Goal: Task Accomplishment & Management: Manage account settings

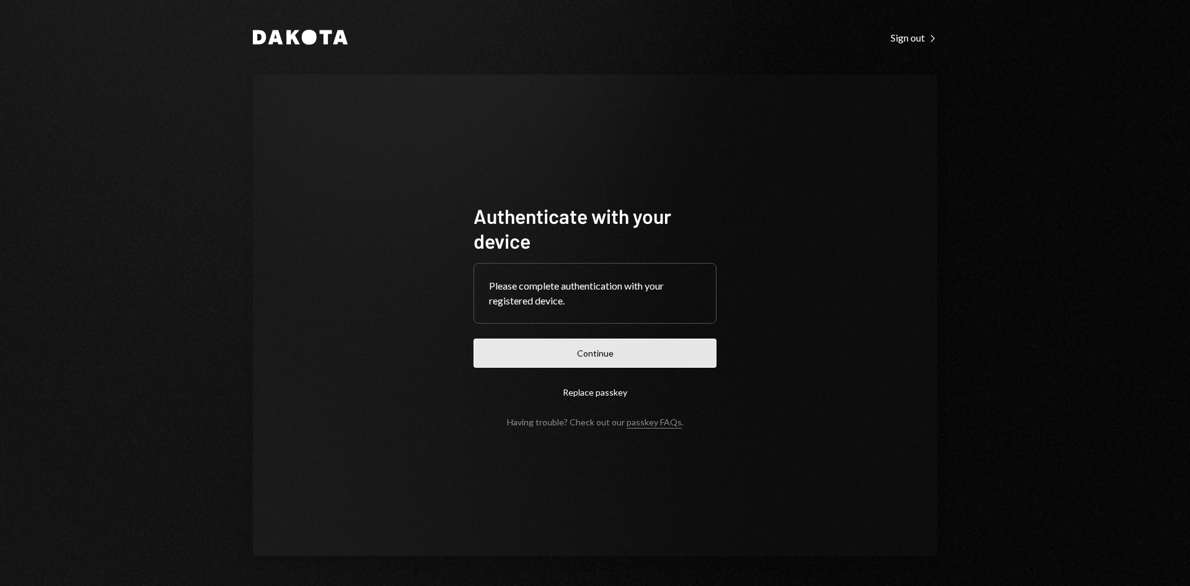
click at [646, 346] on button "Continue" at bounding box center [595, 352] width 243 height 29
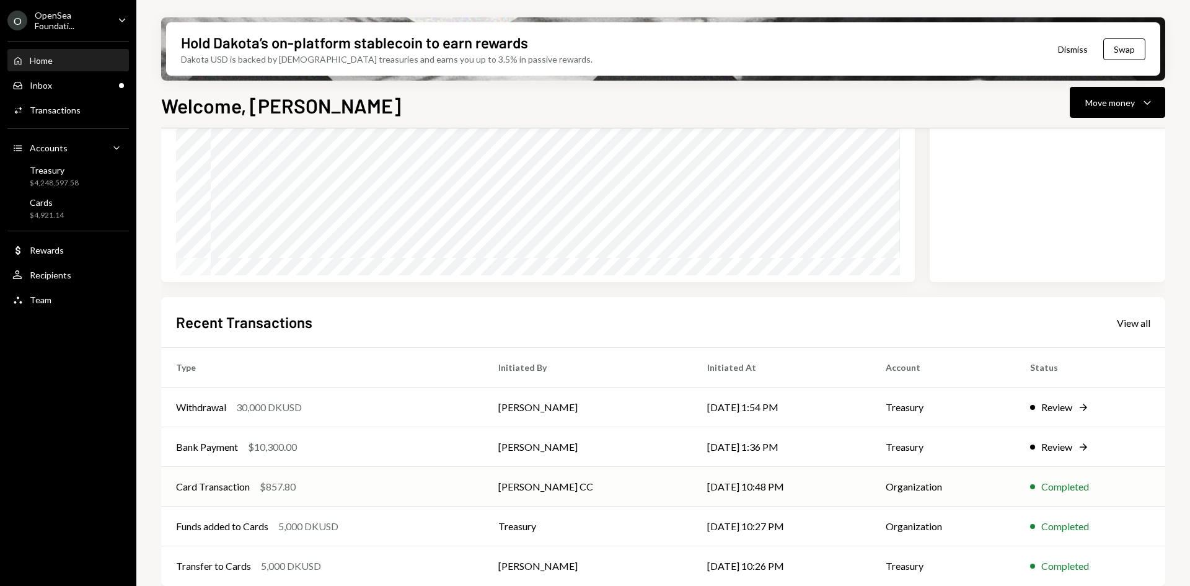
scroll to position [162, 0]
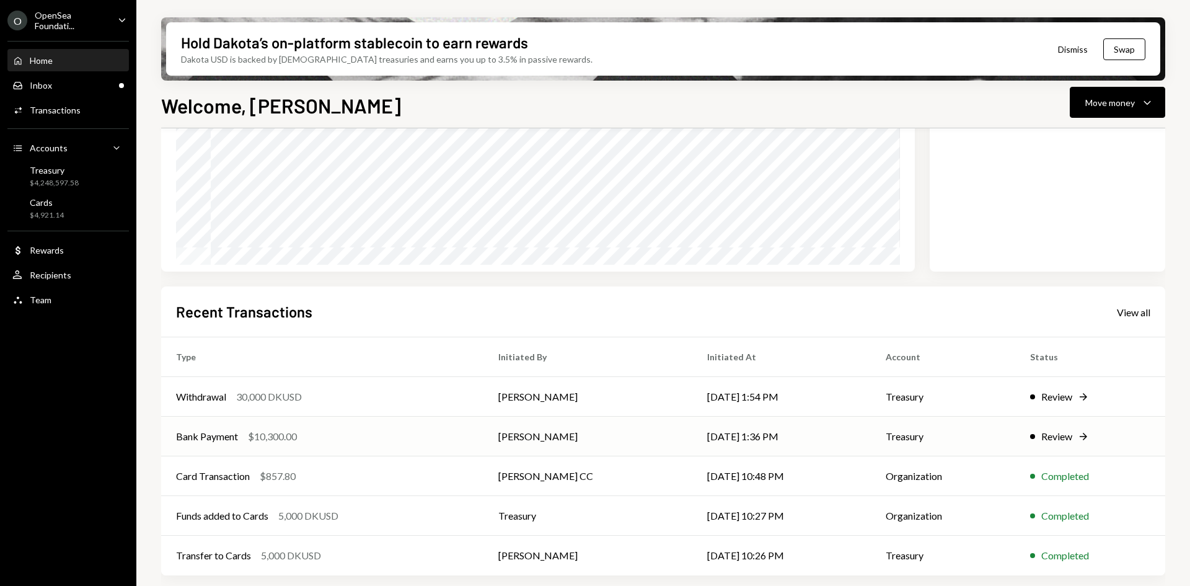
click at [266, 435] on div "$10,300.00" at bounding box center [272, 436] width 49 height 15
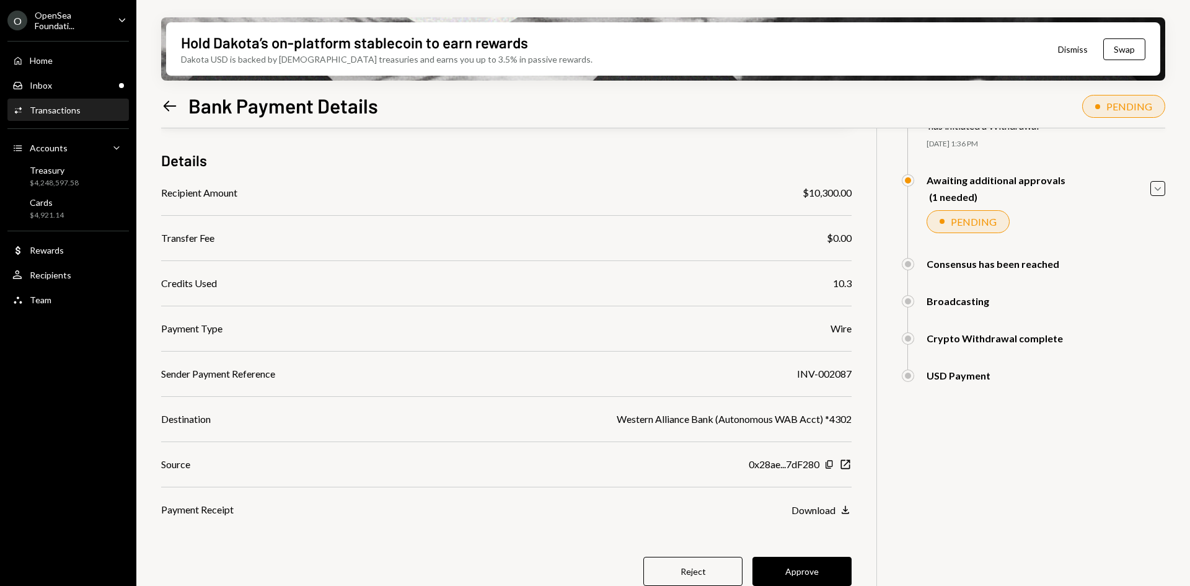
scroll to position [99, 0]
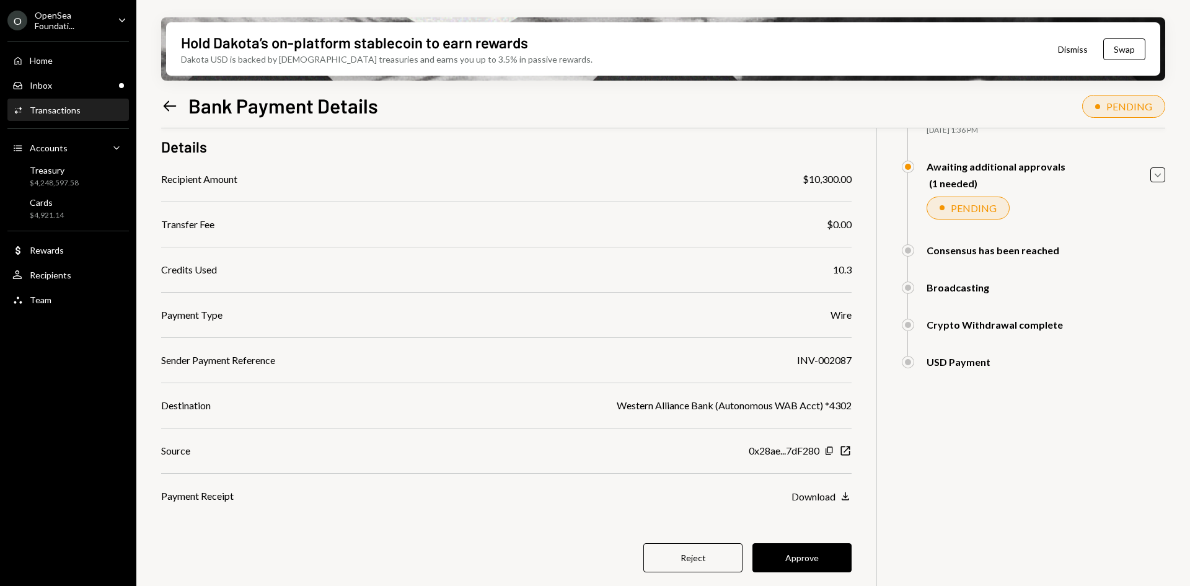
click at [174, 111] on icon "Left Arrow" at bounding box center [169, 105] width 17 height 17
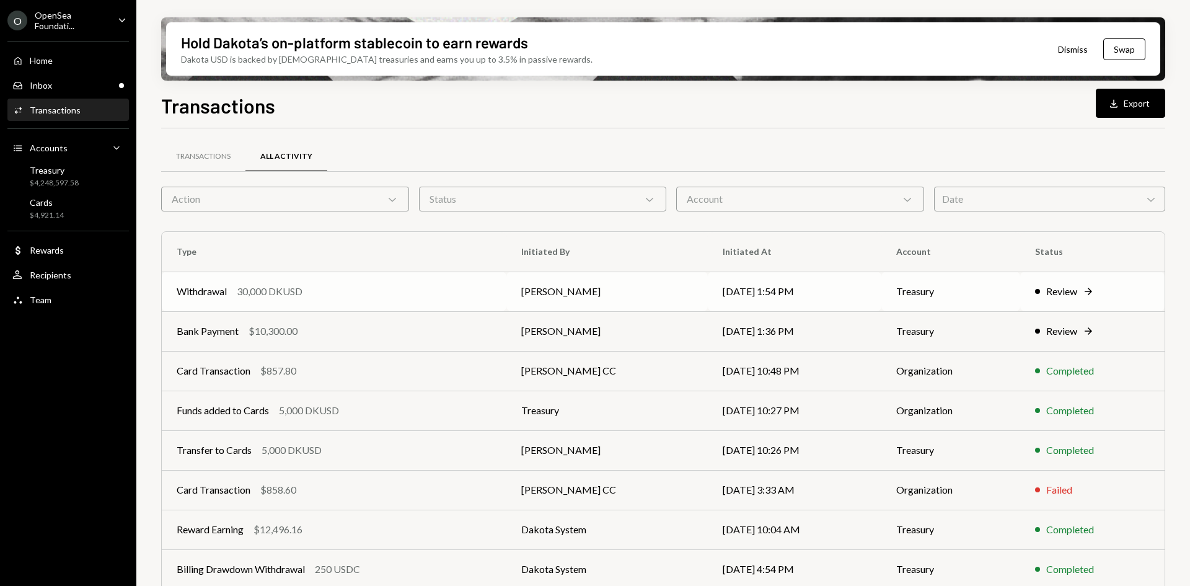
click at [472, 301] on td "Withdrawal 30,000 DKUSD" at bounding box center [334, 291] width 345 height 40
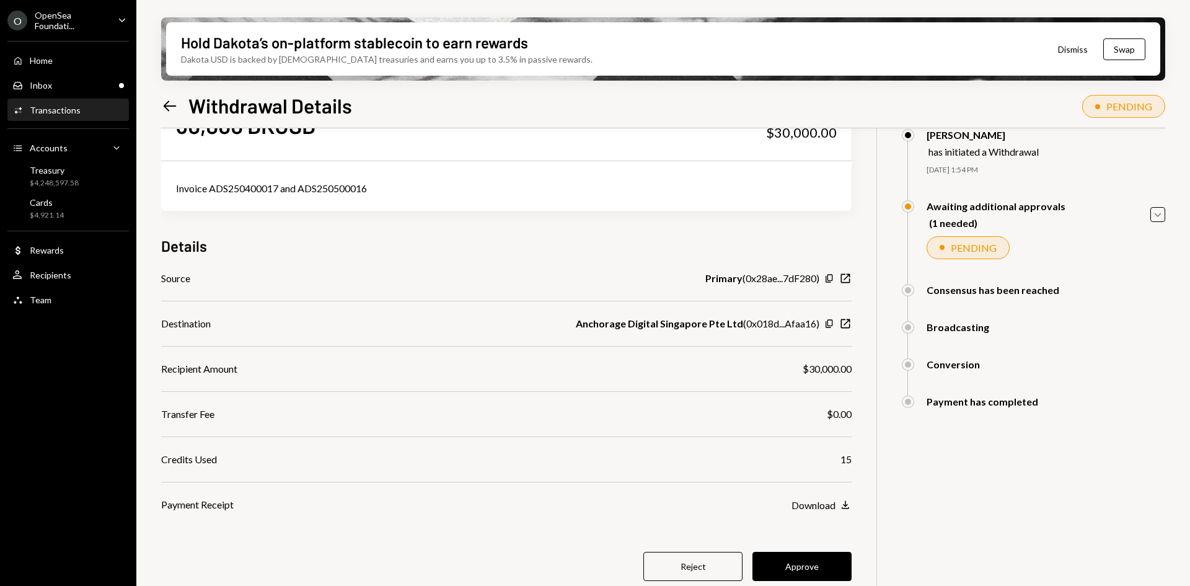
scroll to position [62, 0]
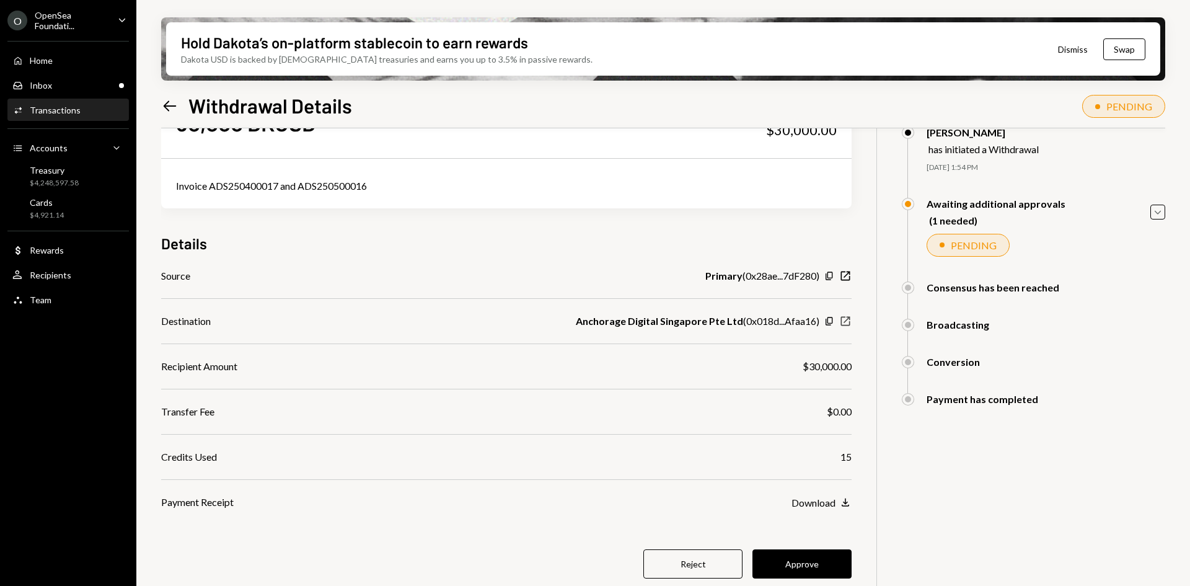
click at [845, 324] on icon "New Window" at bounding box center [845, 321] width 12 height 12
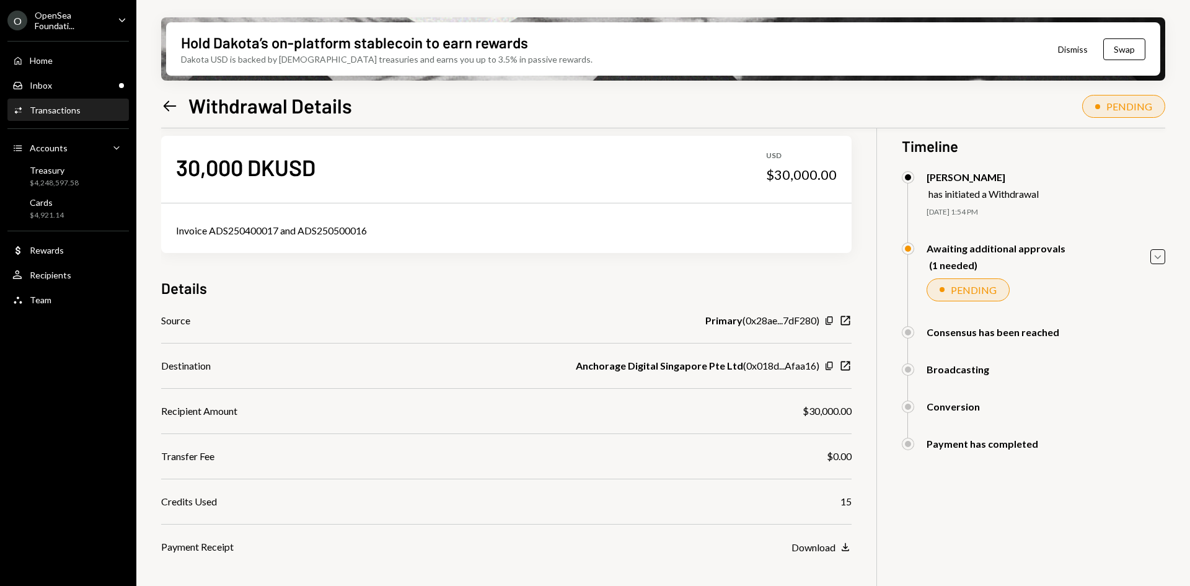
scroll to position [0, 0]
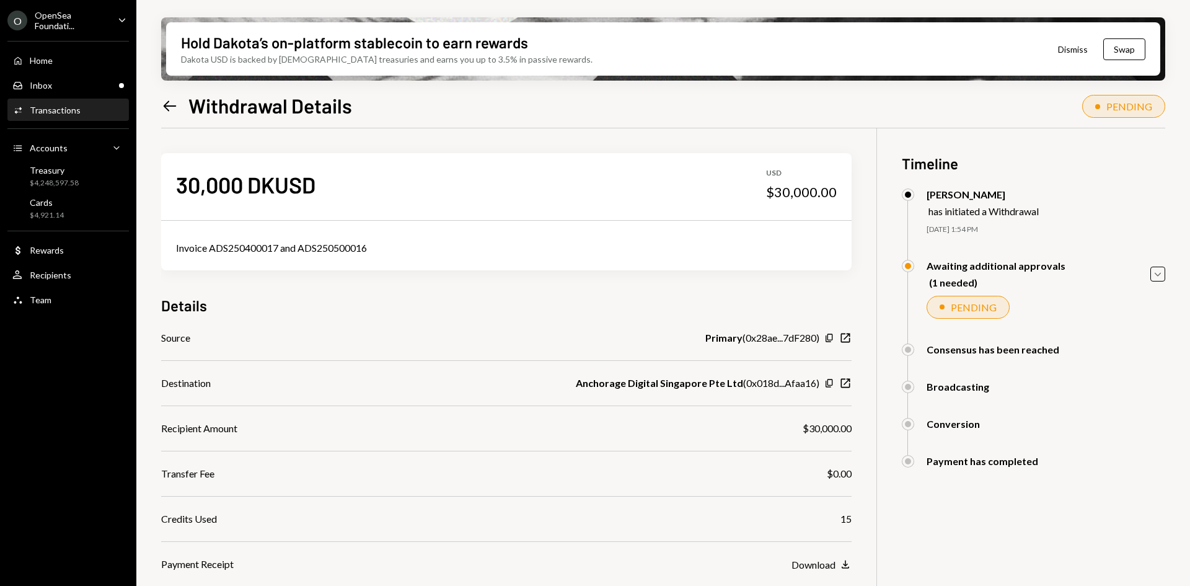
click at [169, 104] on icon "Left Arrow" at bounding box center [169, 105] width 17 height 17
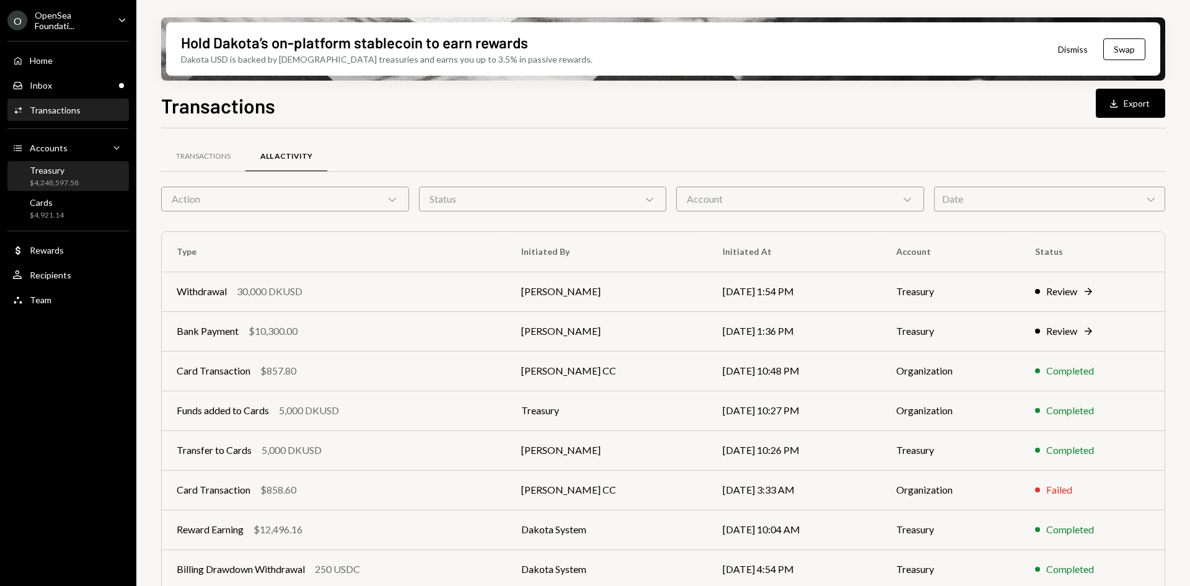
click at [63, 172] on div "Treasury" at bounding box center [54, 170] width 49 height 11
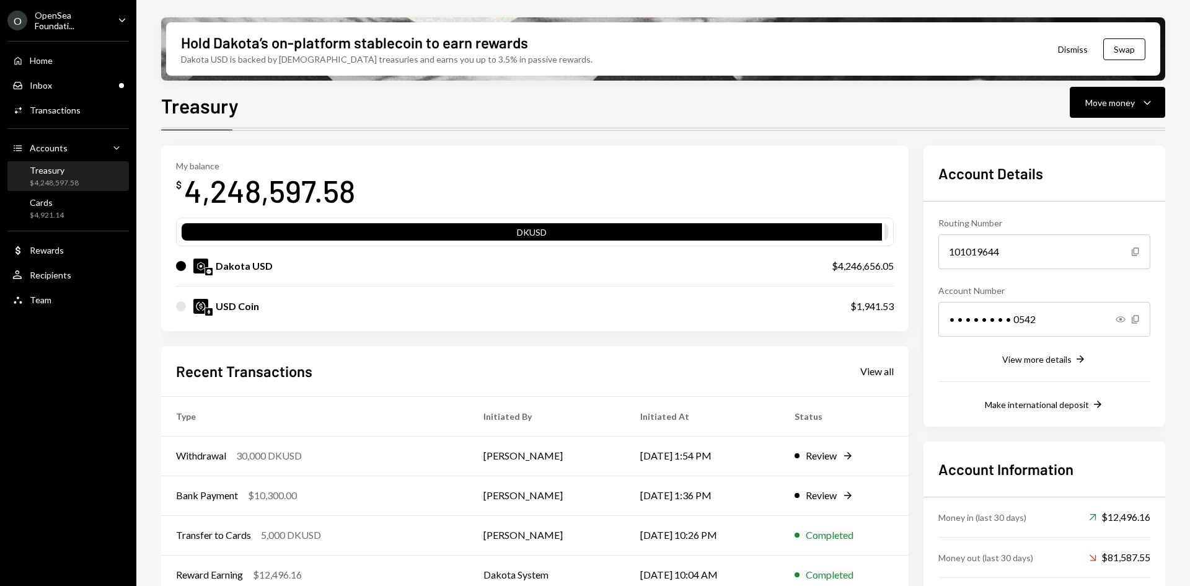
scroll to position [100, 0]
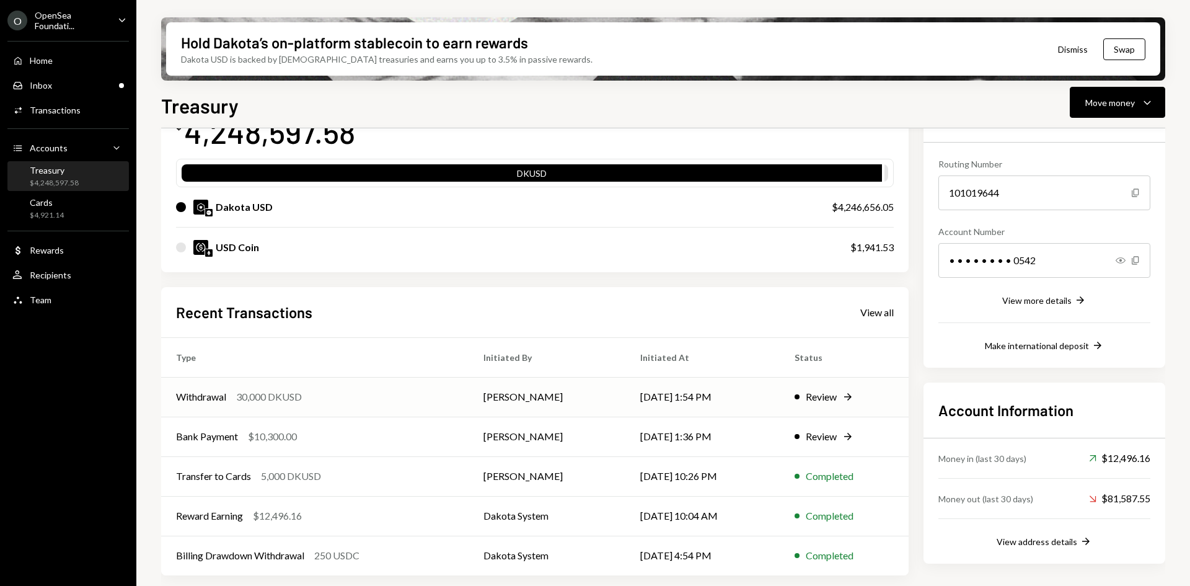
click at [534, 394] on td "[PERSON_NAME]" at bounding box center [547, 397] width 157 height 40
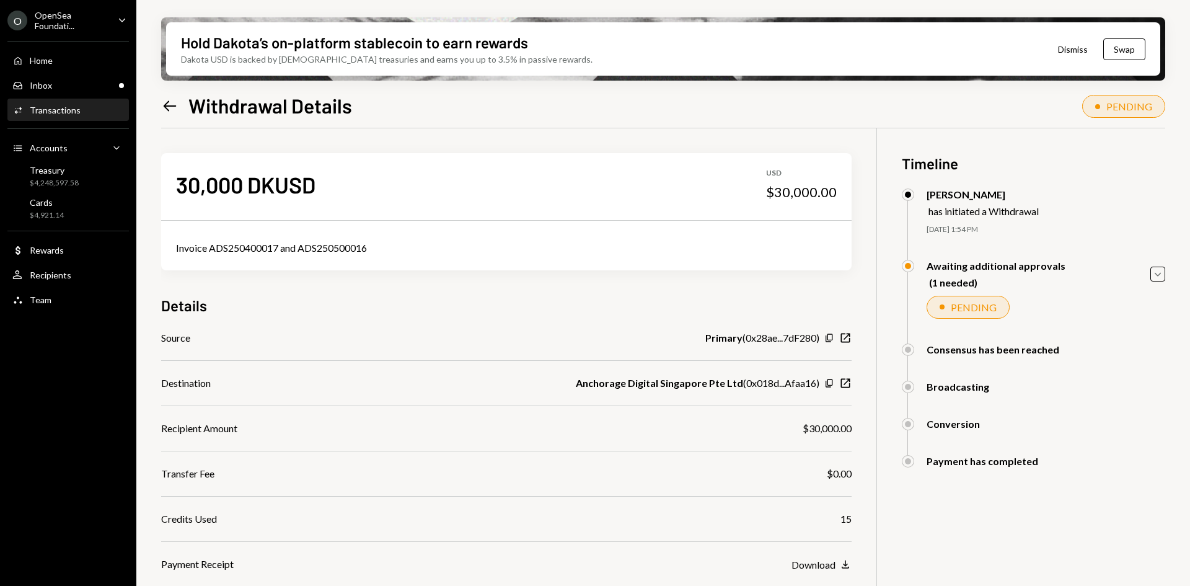
click at [175, 104] on icon "Left Arrow" at bounding box center [169, 105] width 17 height 17
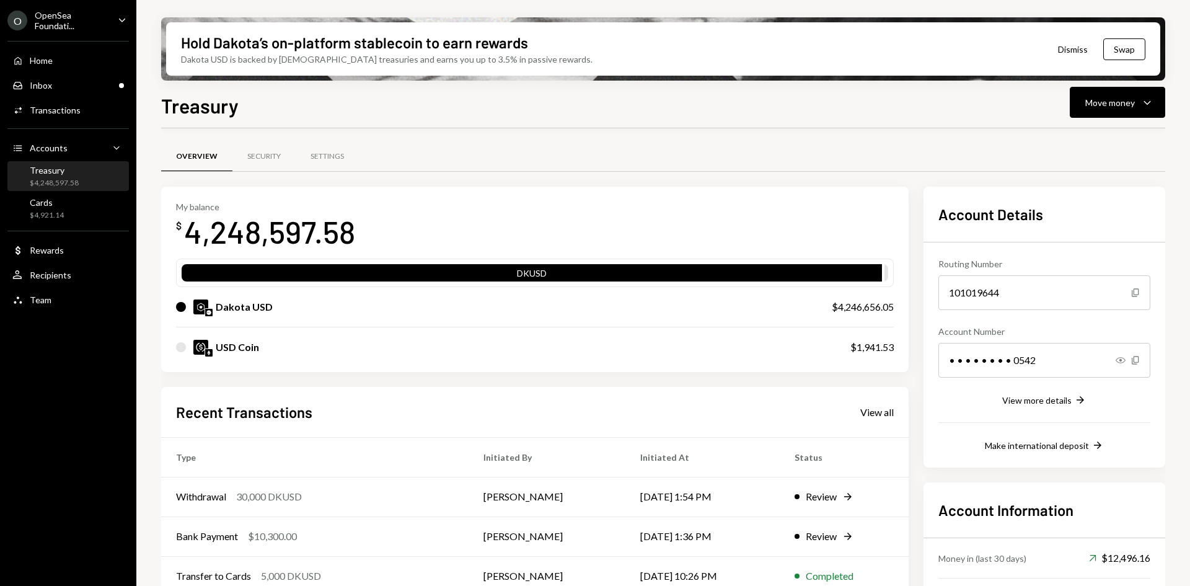
scroll to position [62, 0]
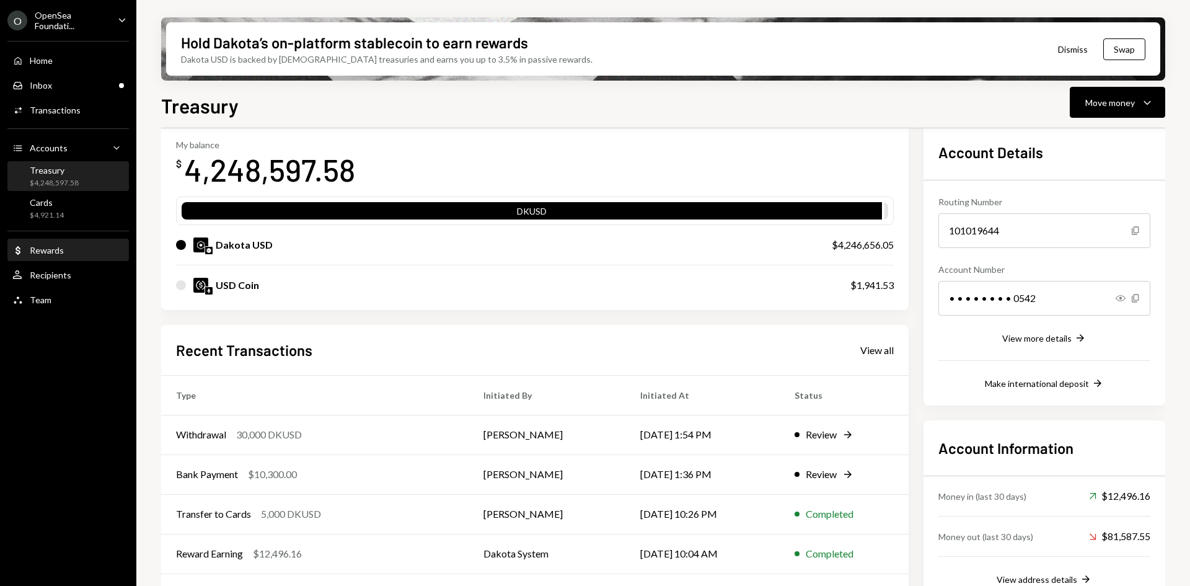
click at [69, 251] on div "Dollar Rewards" at bounding box center [68, 250] width 112 height 11
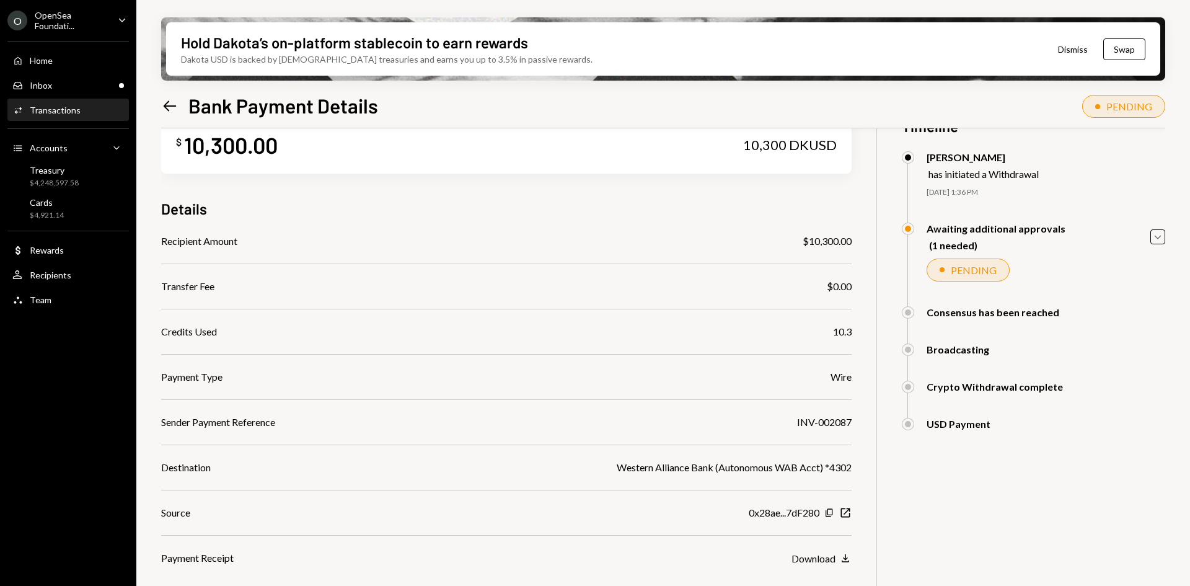
scroll to position [99, 0]
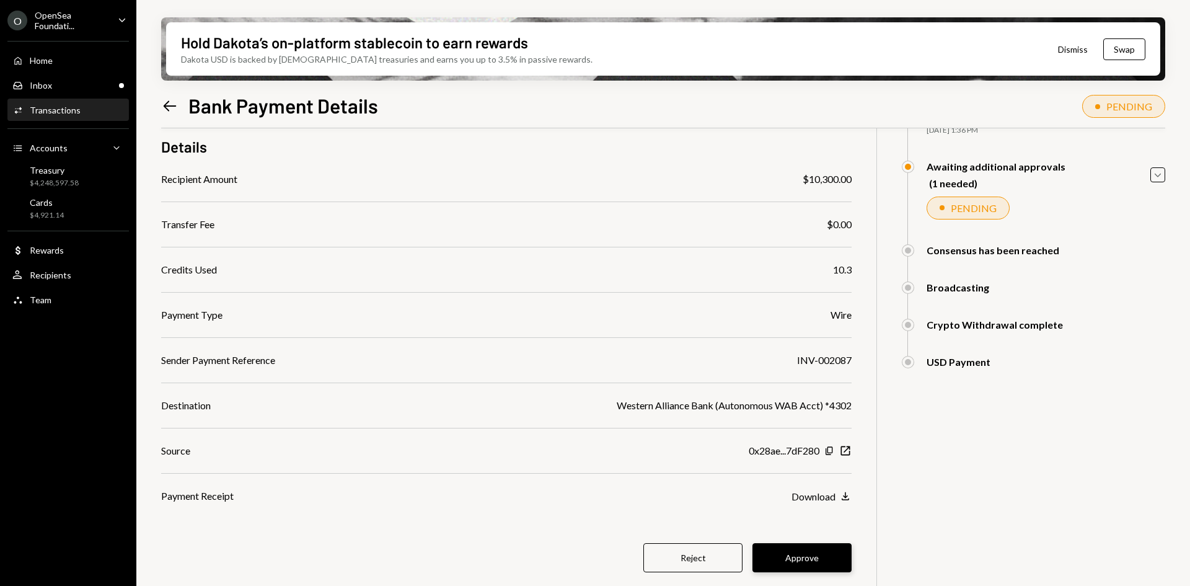
click at [811, 554] on button "Approve" at bounding box center [801, 557] width 99 height 29
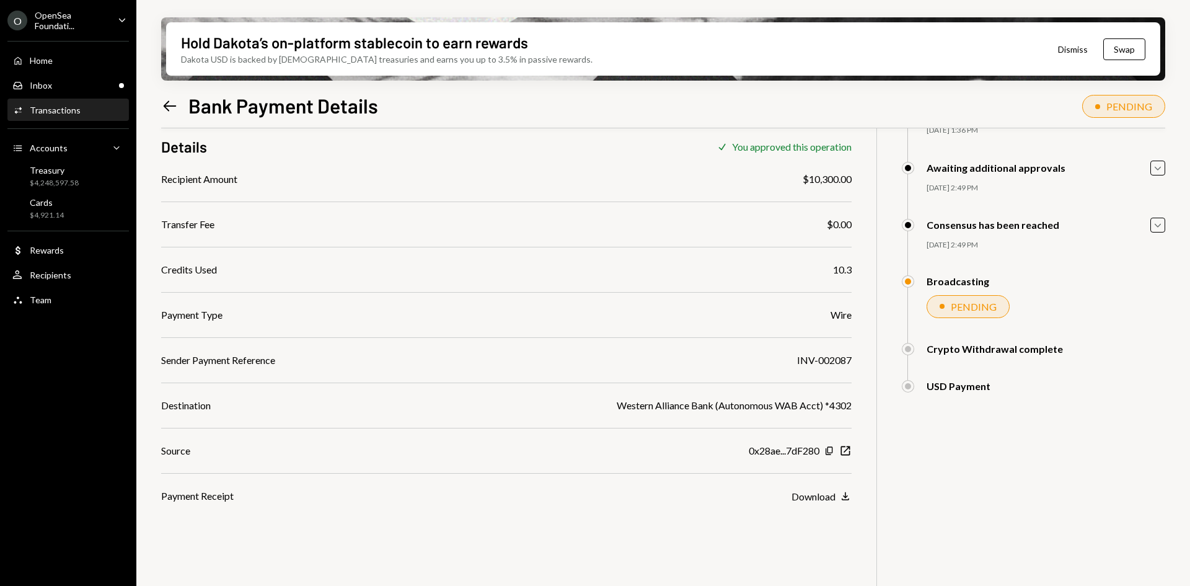
click at [171, 105] on icon at bounding box center [170, 105] width 13 height 11
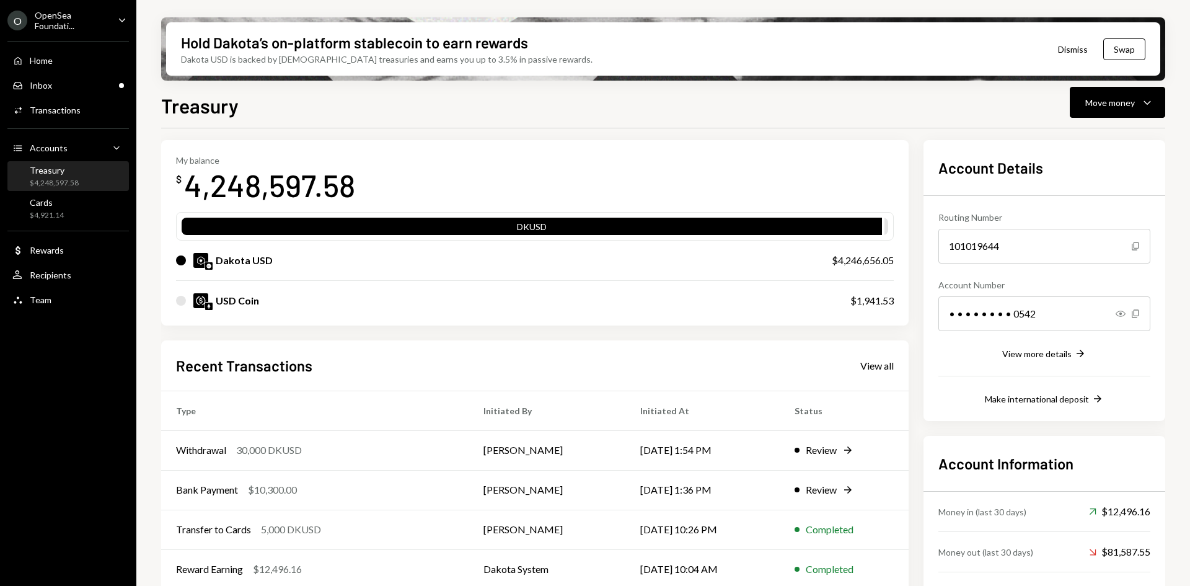
scroll to position [100, 0]
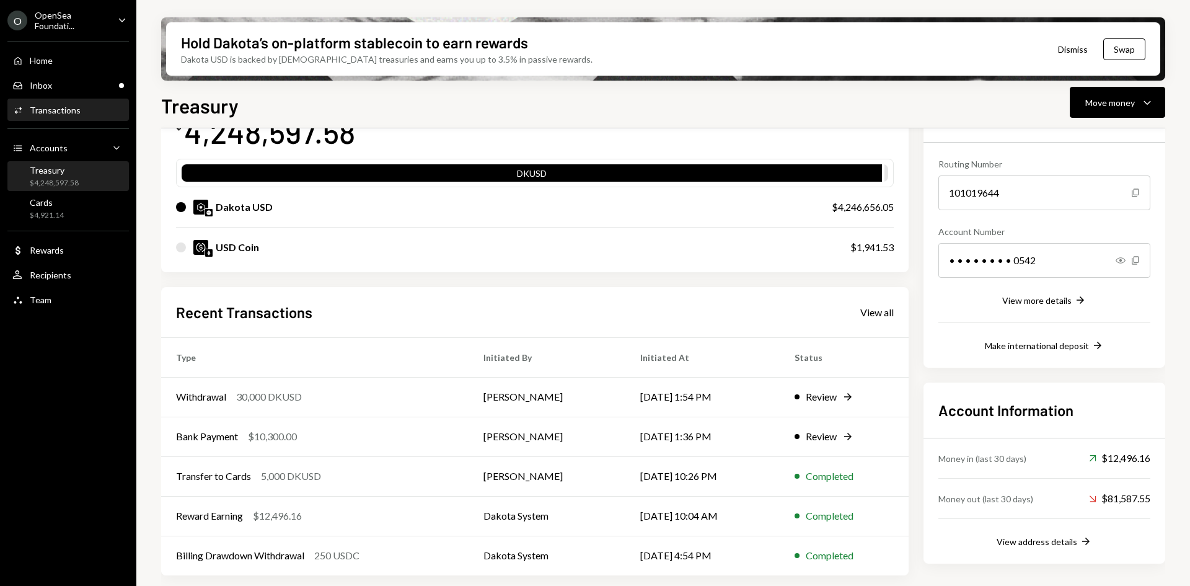
click at [71, 114] on div "Transactions" at bounding box center [55, 110] width 51 height 11
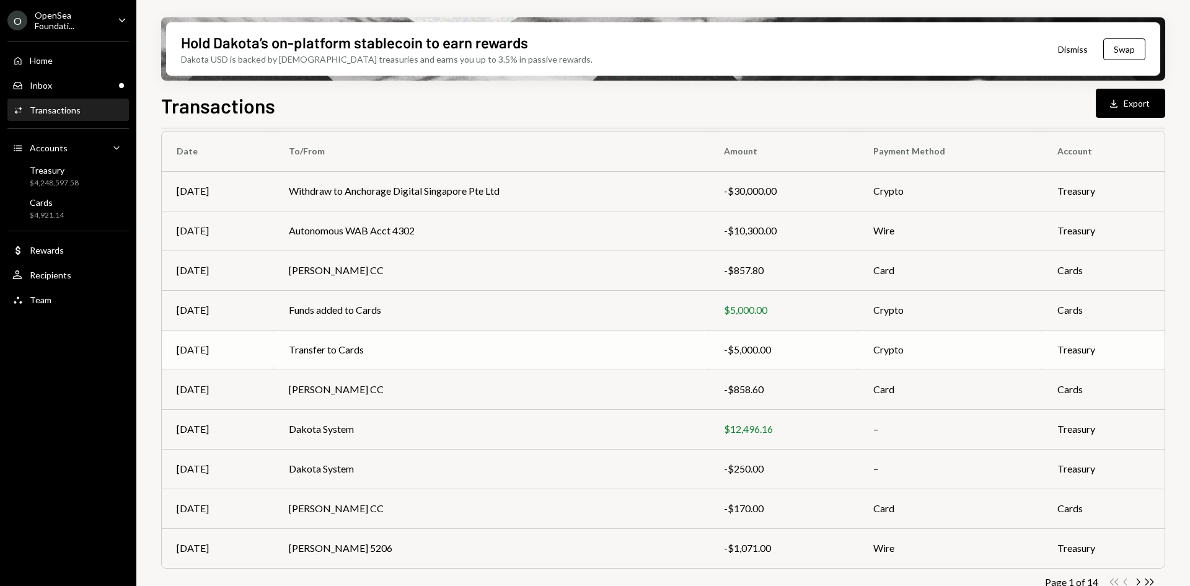
scroll to position [120, 0]
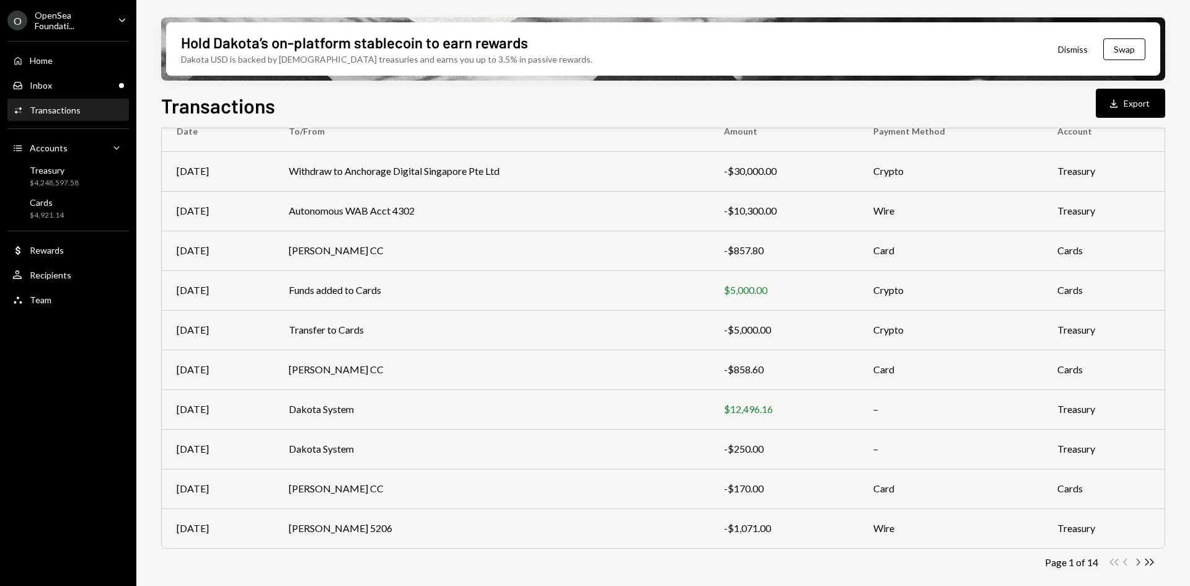
click at [1136, 560] on icon "Chevron Right" at bounding box center [1138, 562] width 12 height 12
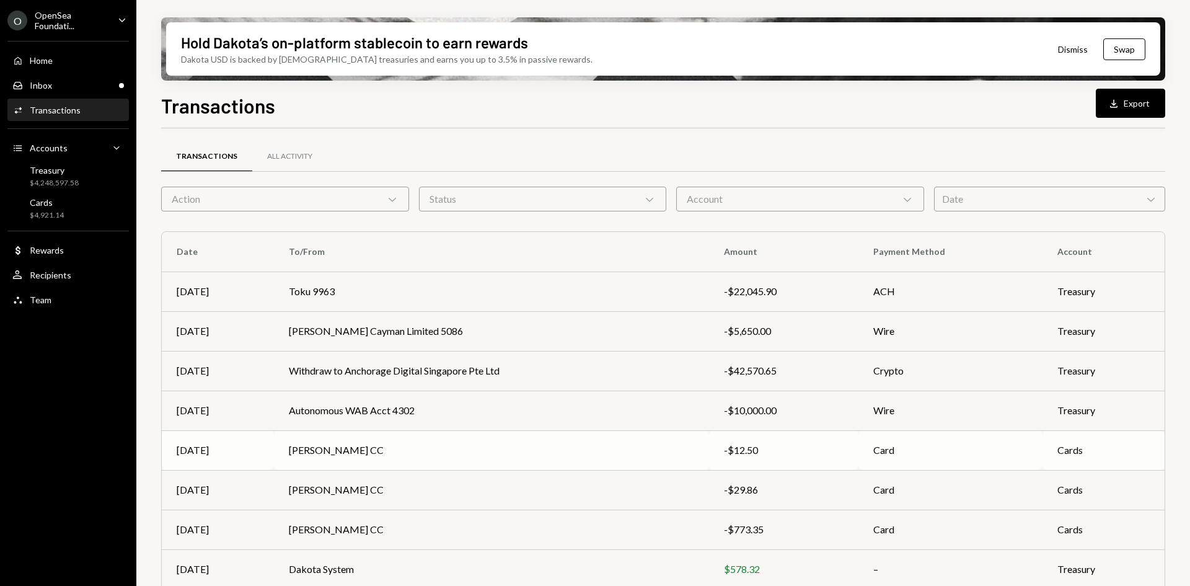
scroll to position [62, 0]
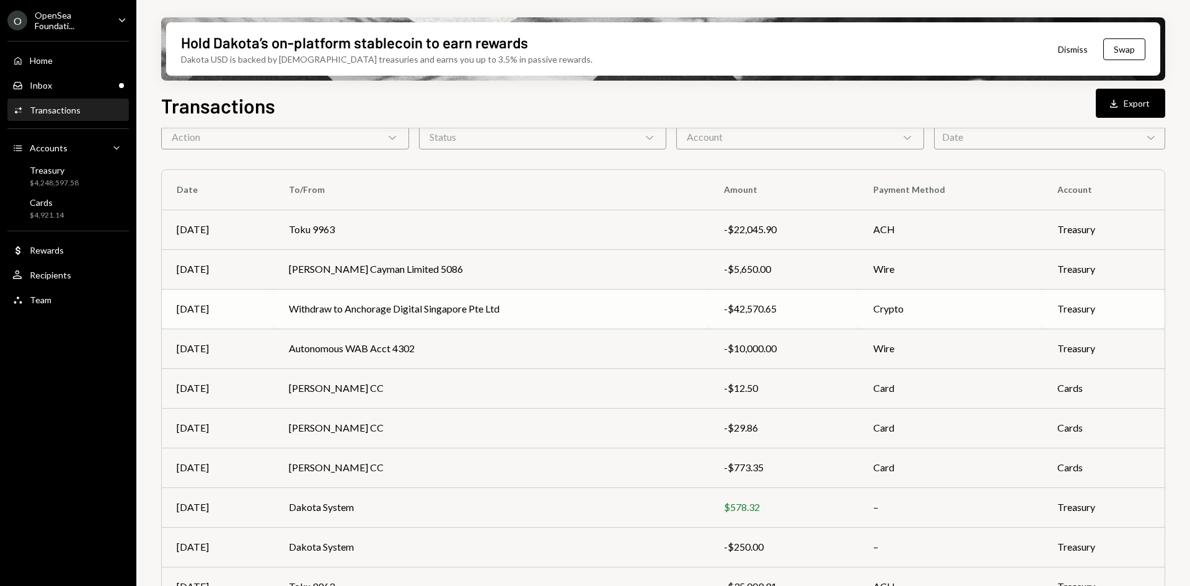
click at [461, 313] on td "Withdraw to Anchorage Digital Singapore Pte Ltd" at bounding box center [491, 309] width 435 height 40
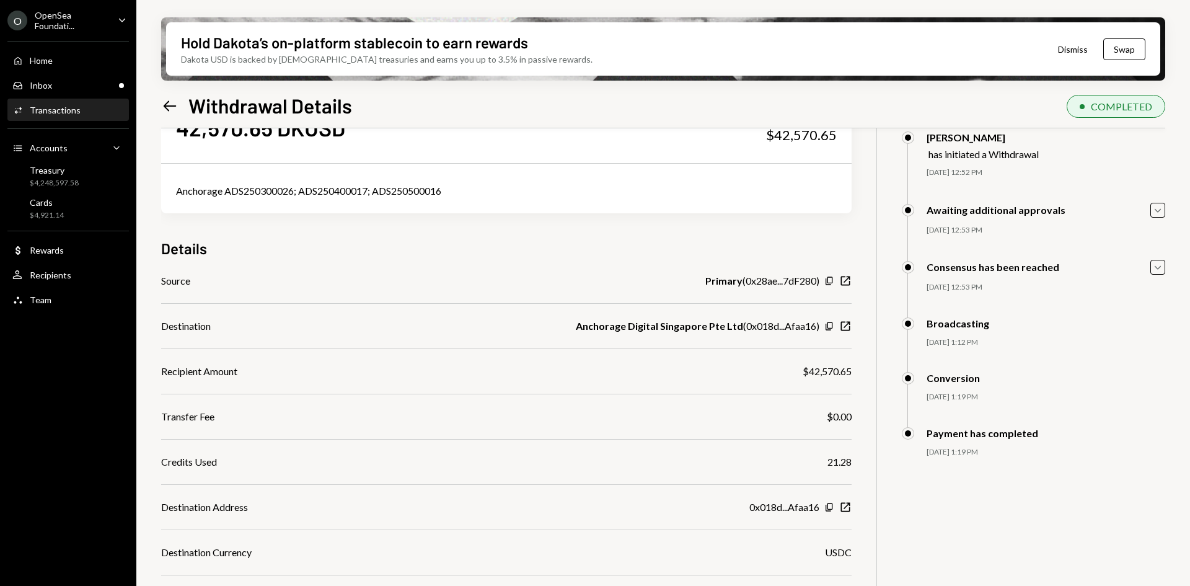
scroll to position [37, 0]
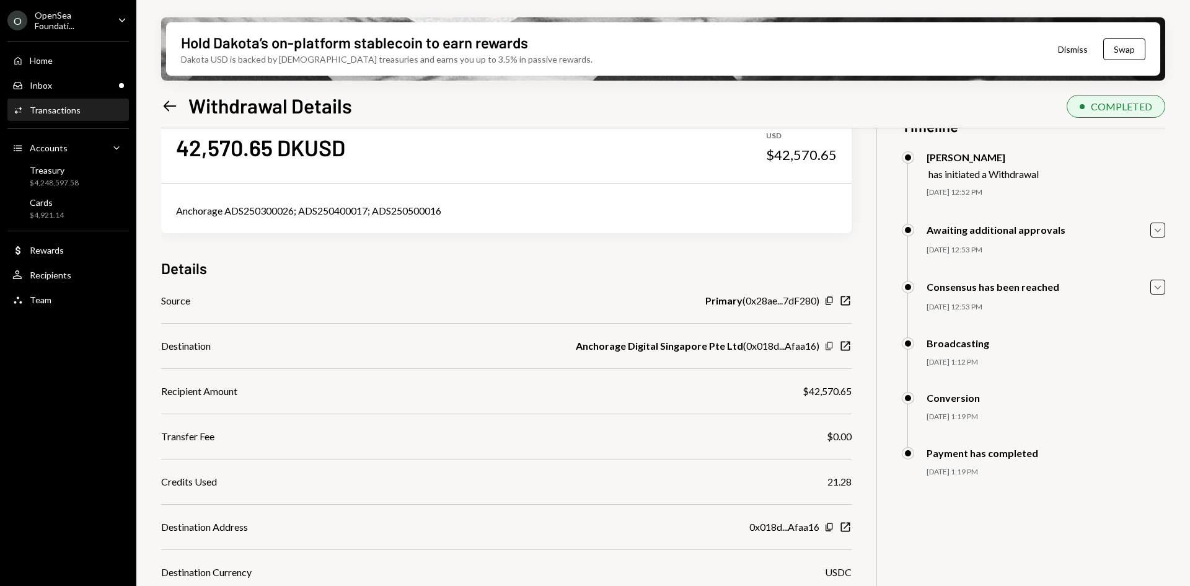
click at [827, 346] on icon "Copy" at bounding box center [829, 346] width 10 height 10
click at [166, 105] on icon "Left Arrow" at bounding box center [169, 105] width 17 height 17
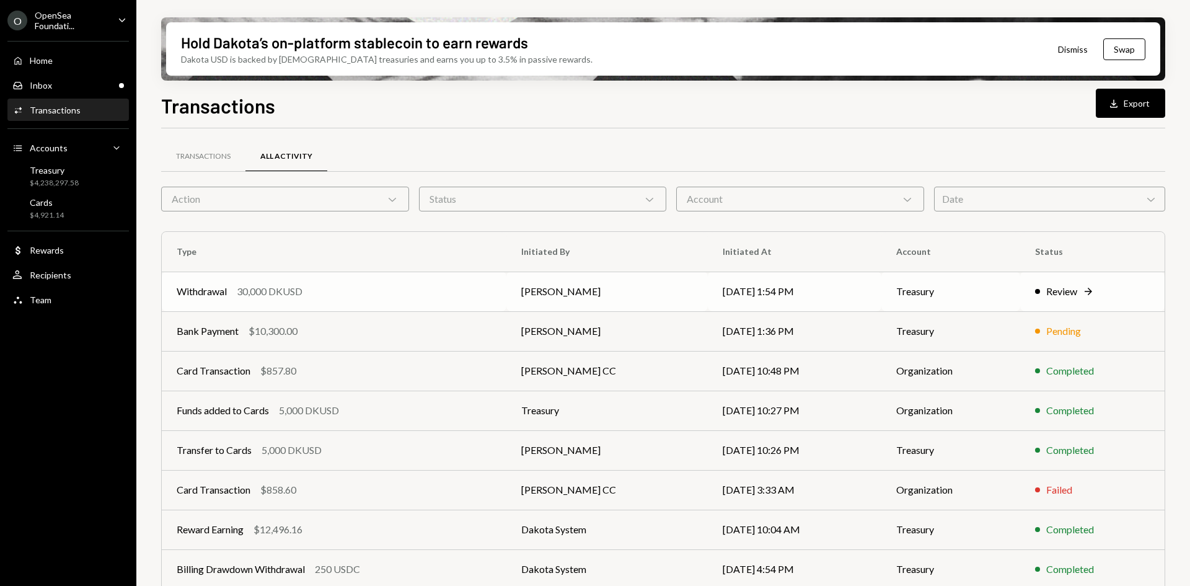
click at [327, 293] on div "Withdrawal 30,000 DKUSD" at bounding box center [334, 291] width 315 height 15
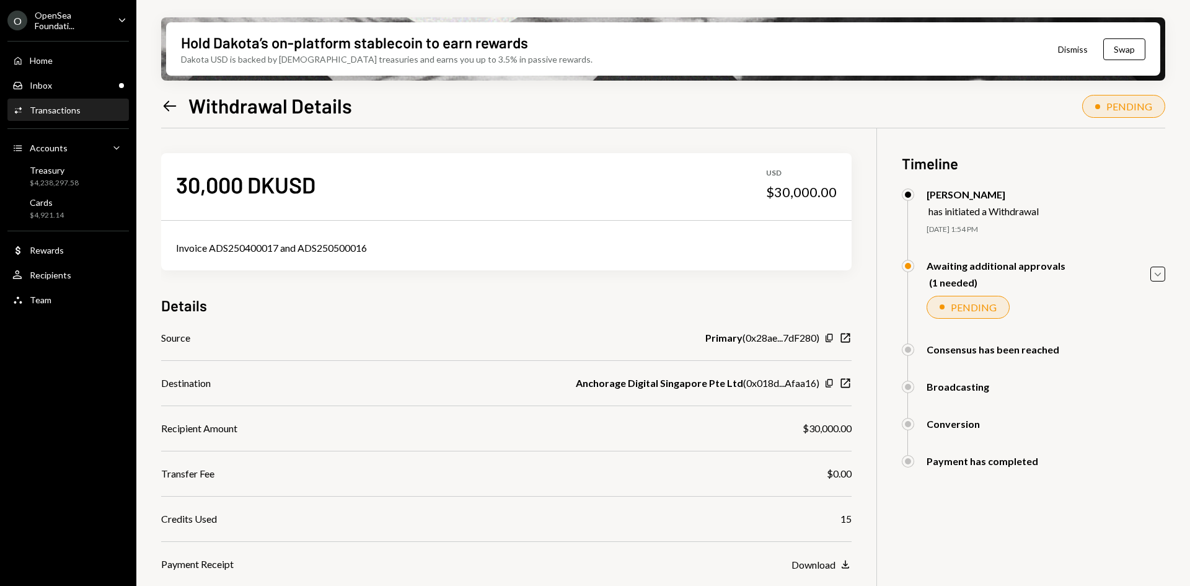
click at [167, 103] on icon at bounding box center [170, 105] width 13 height 11
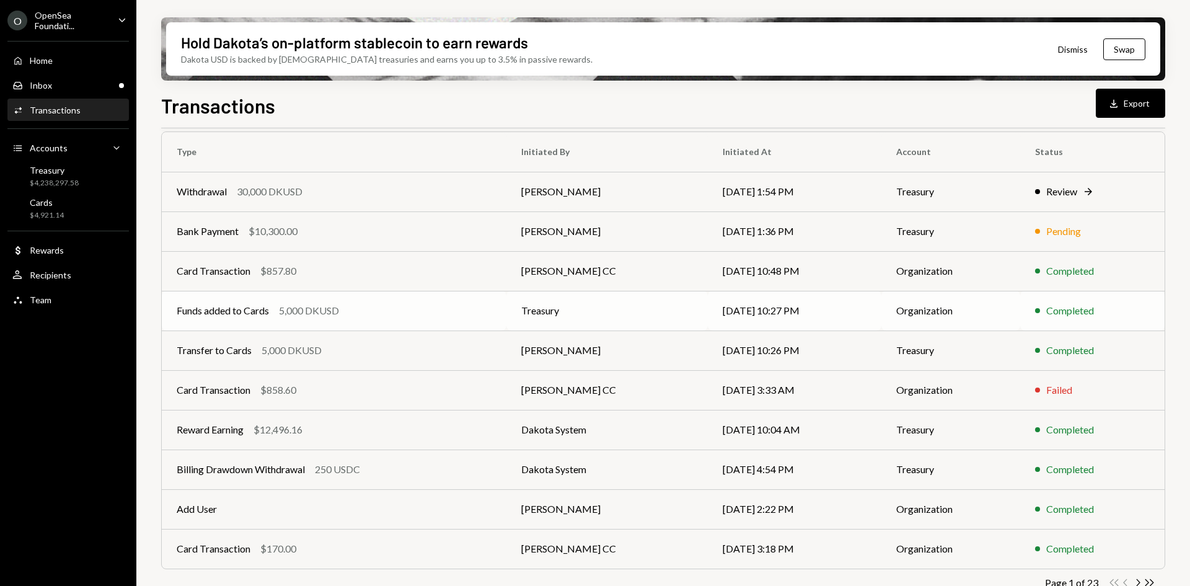
scroll to position [120, 0]
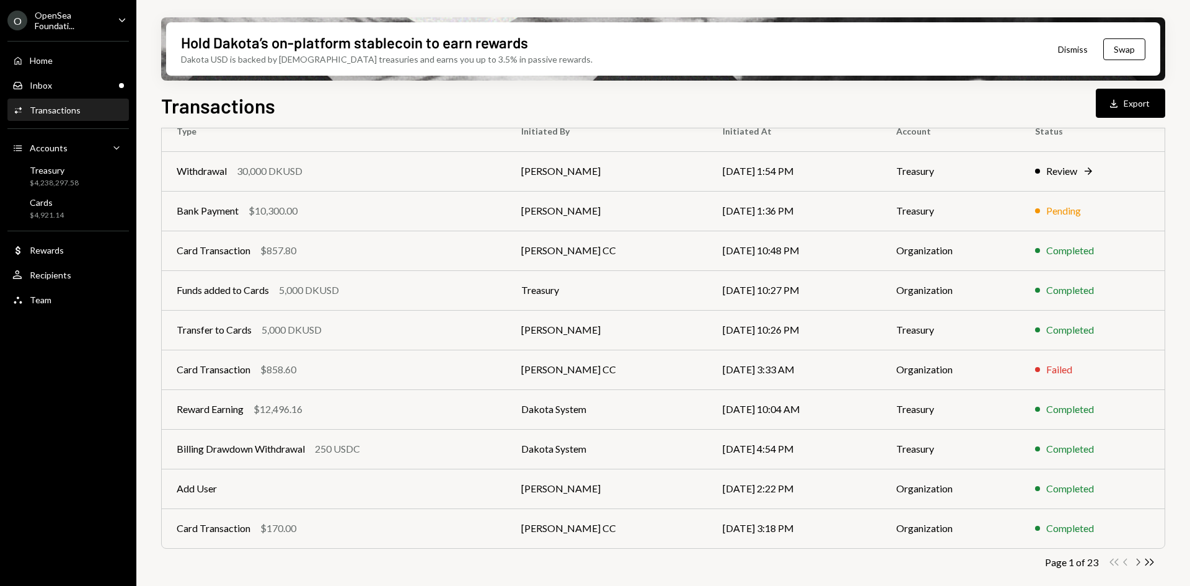
click at [1139, 565] on icon "Chevron Right" at bounding box center [1138, 562] width 12 height 12
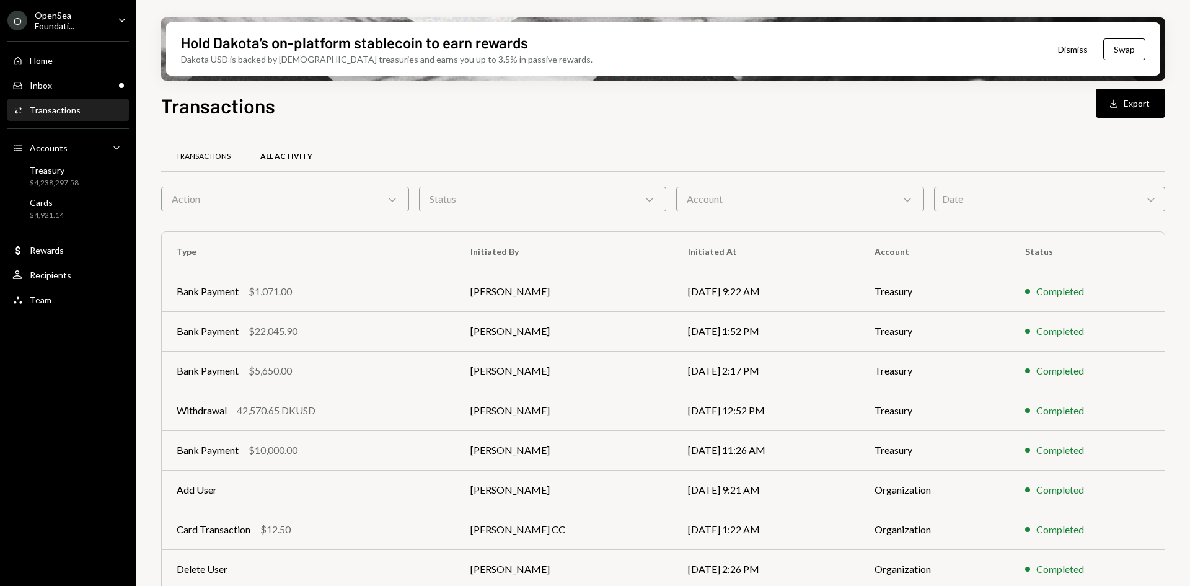
click at [194, 152] on div "Transactions" at bounding box center [203, 156] width 55 height 11
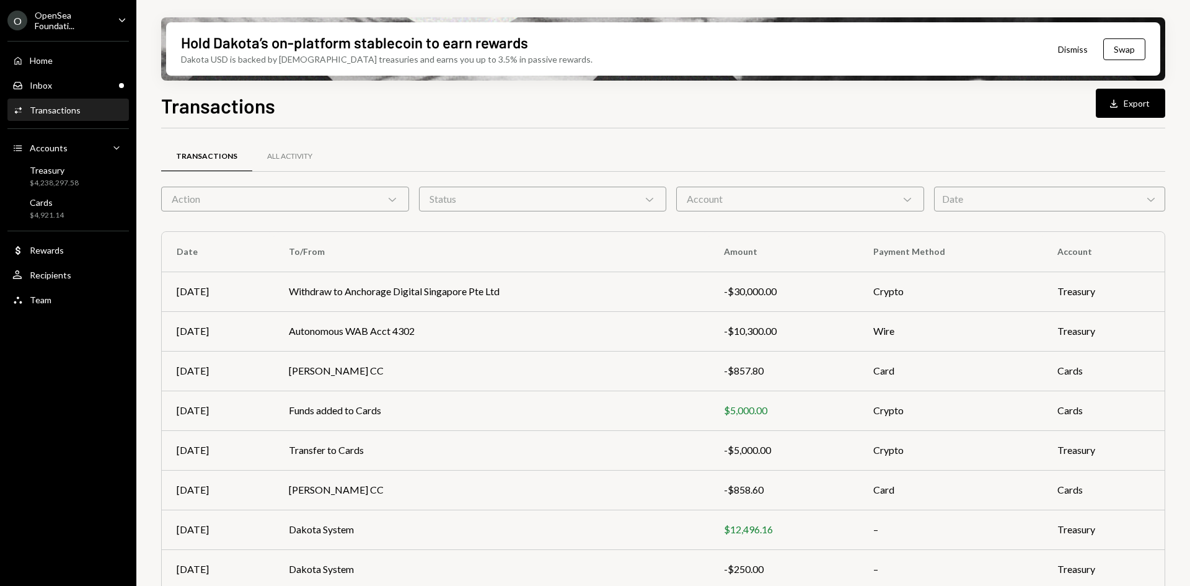
click at [790, 206] on div "Account Chevron Down" at bounding box center [800, 199] width 248 height 25
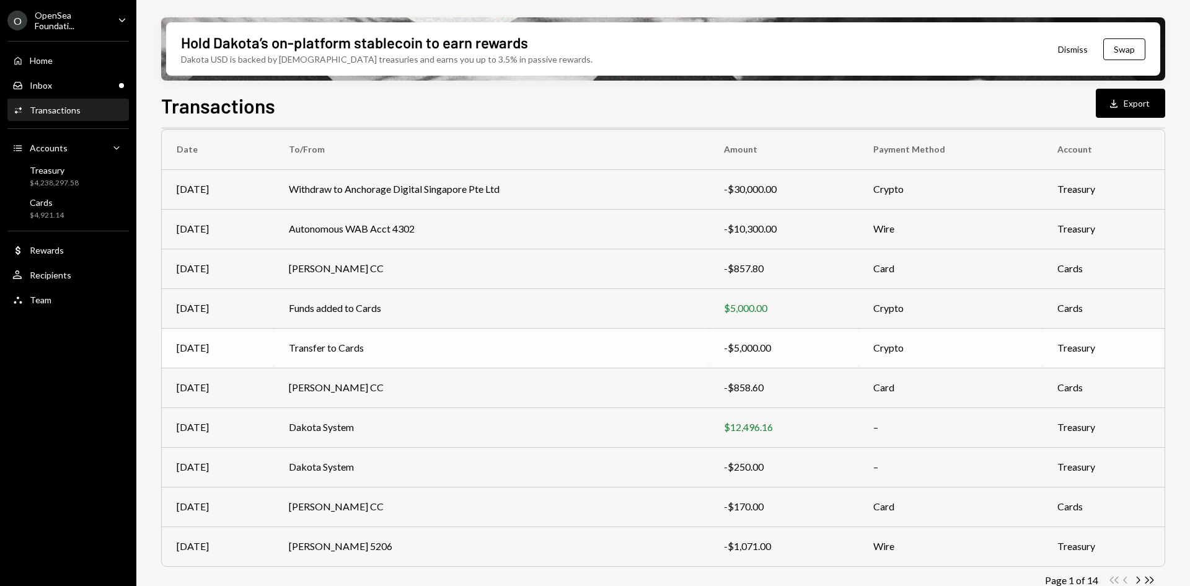
scroll to position [120, 0]
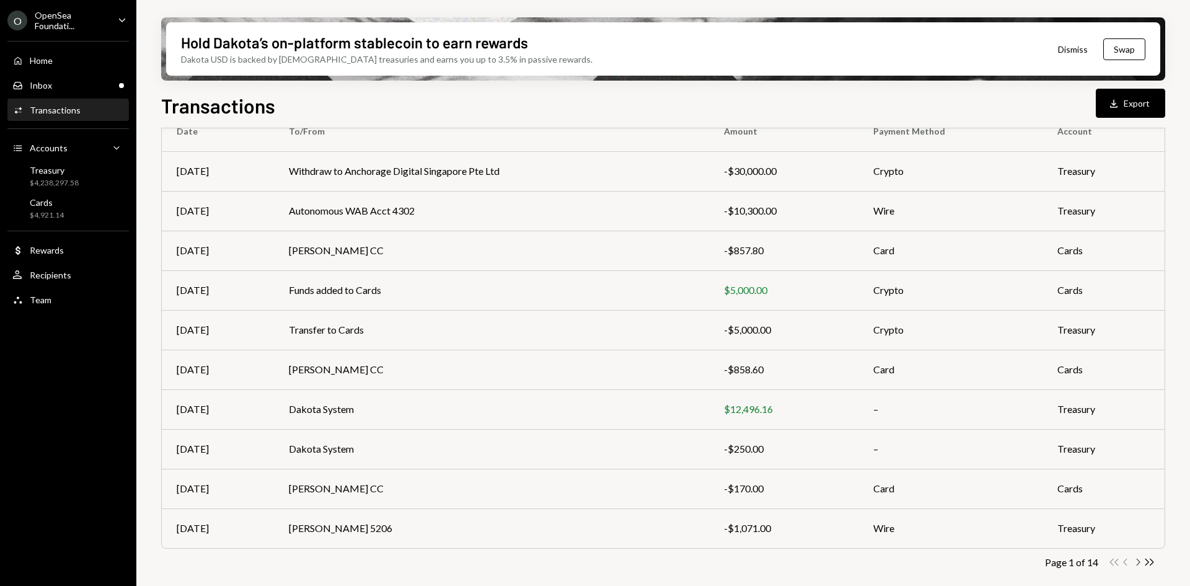
click at [1139, 564] on icon "Chevron Right" at bounding box center [1138, 562] width 12 height 12
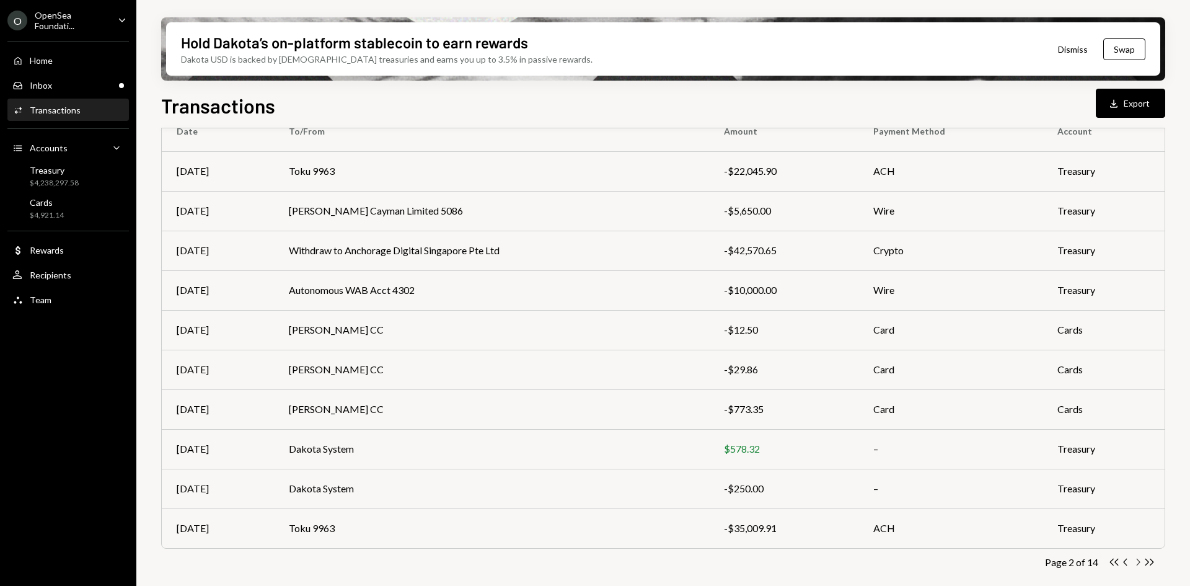
click at [1138, 563] on icon "Chevron Right" at bounding box center [1138, 562] width 12 height 12
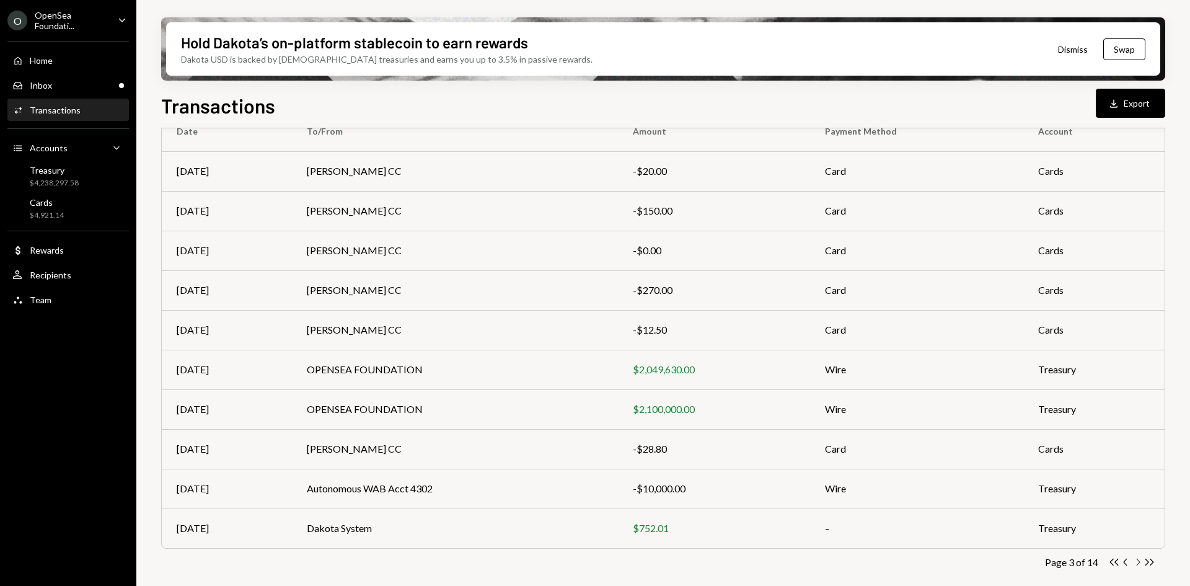
click at [1138, 563] on icon "Chevron Right" at bounding box center [1138, 562] width 12 height 12
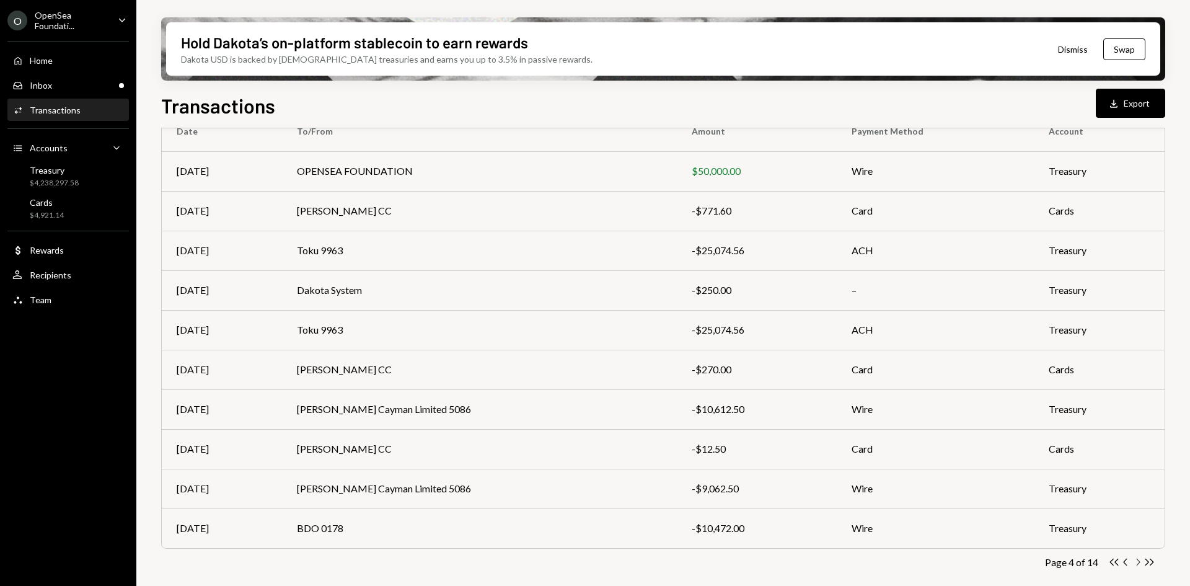
click at [1137, 564] on icon "Chevron Right" at bounding box center [1138, 562] width 12 height 12
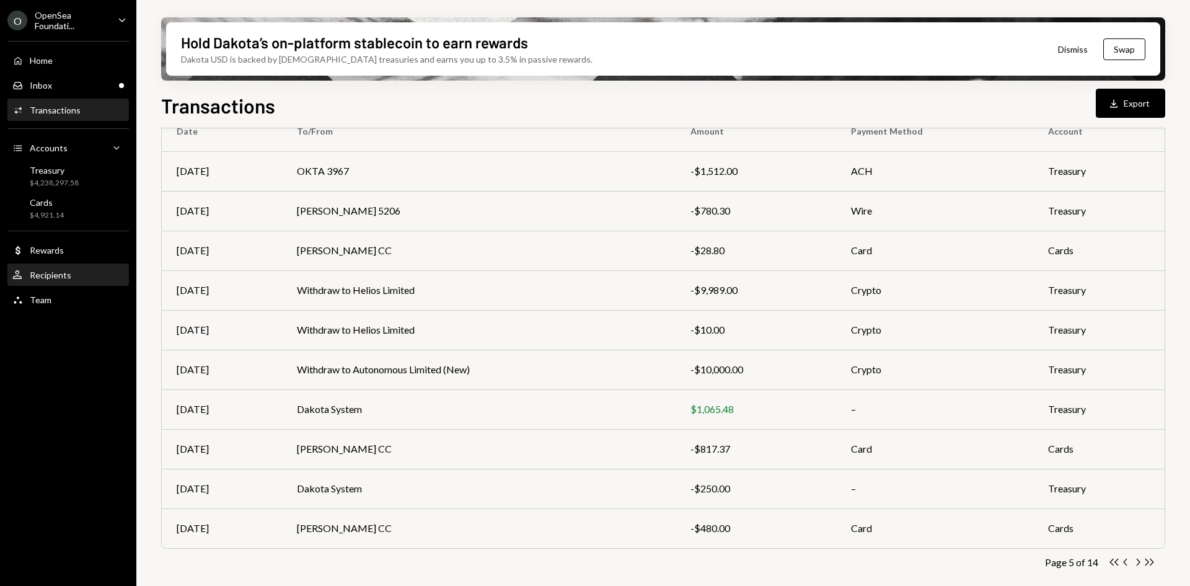
click at [81, 280] on div "User Recipients" at bounding box center [68, 275] width 112 height 11
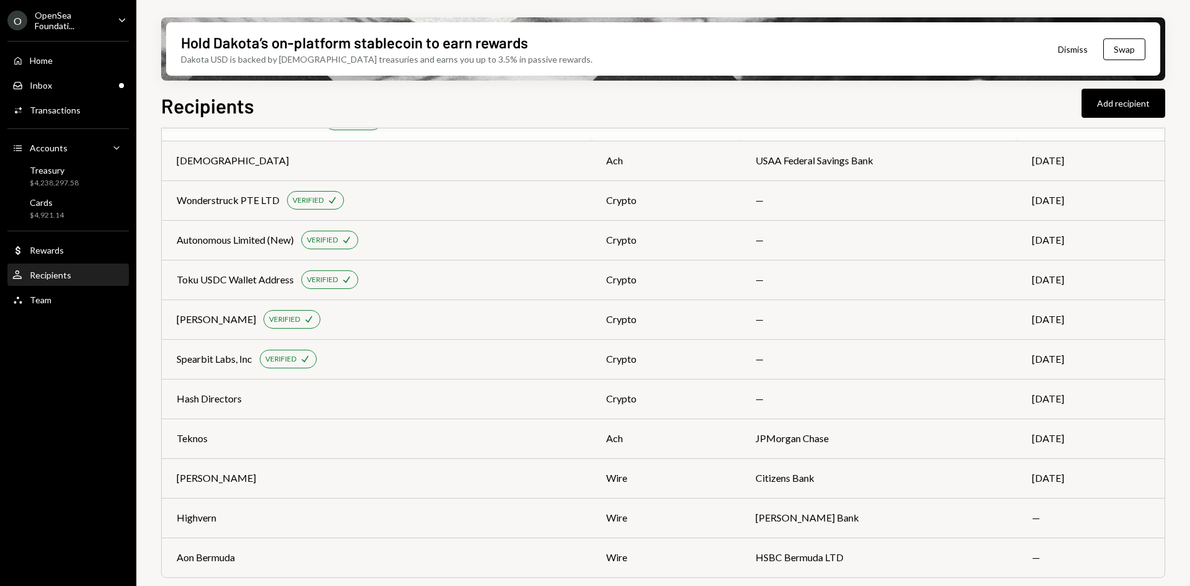
scroll to position [447, 0]
click at [53, 181] on div "$4,238,297.58" at bounding box center [54, 183] width 49 height 11
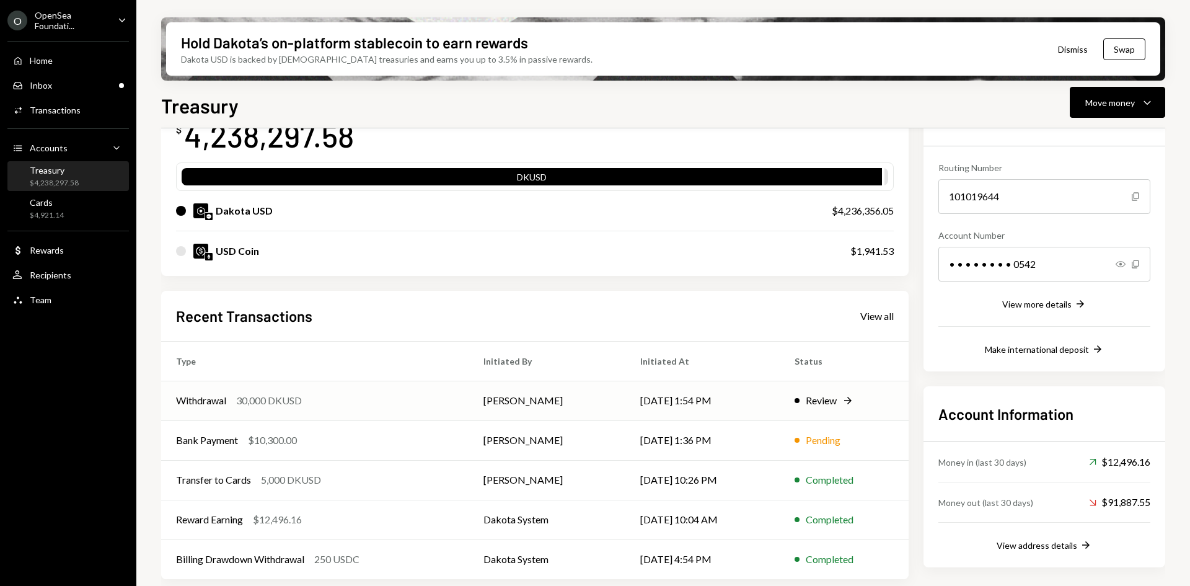
scroll to position [100, 0]
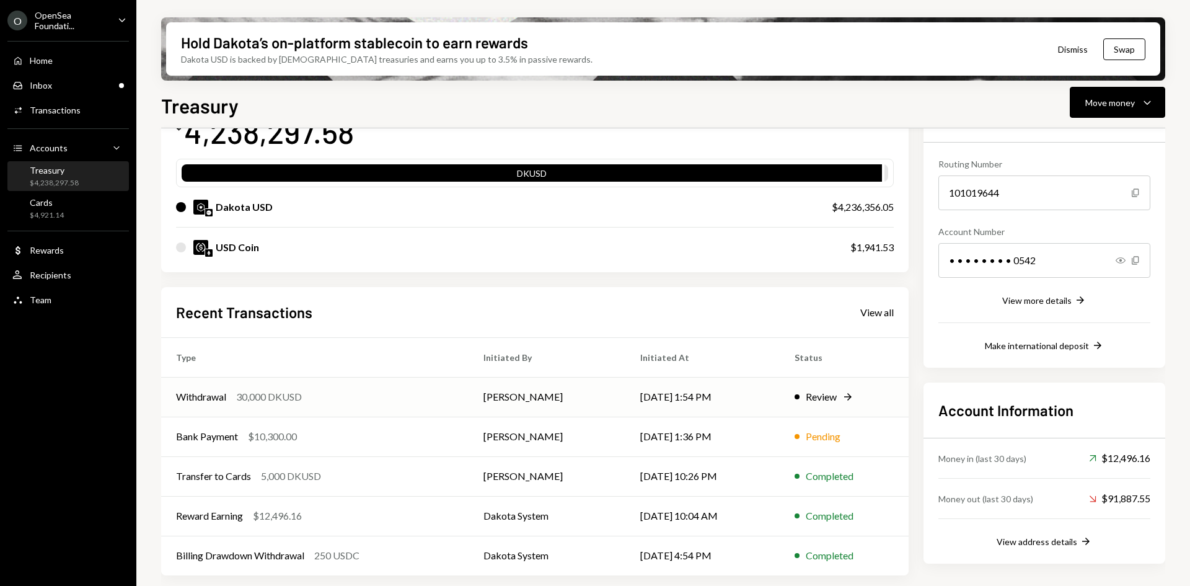
click at [576, 398] on td "Daphnie Frederick" at bounding box center [547, 397] width 157 height 40
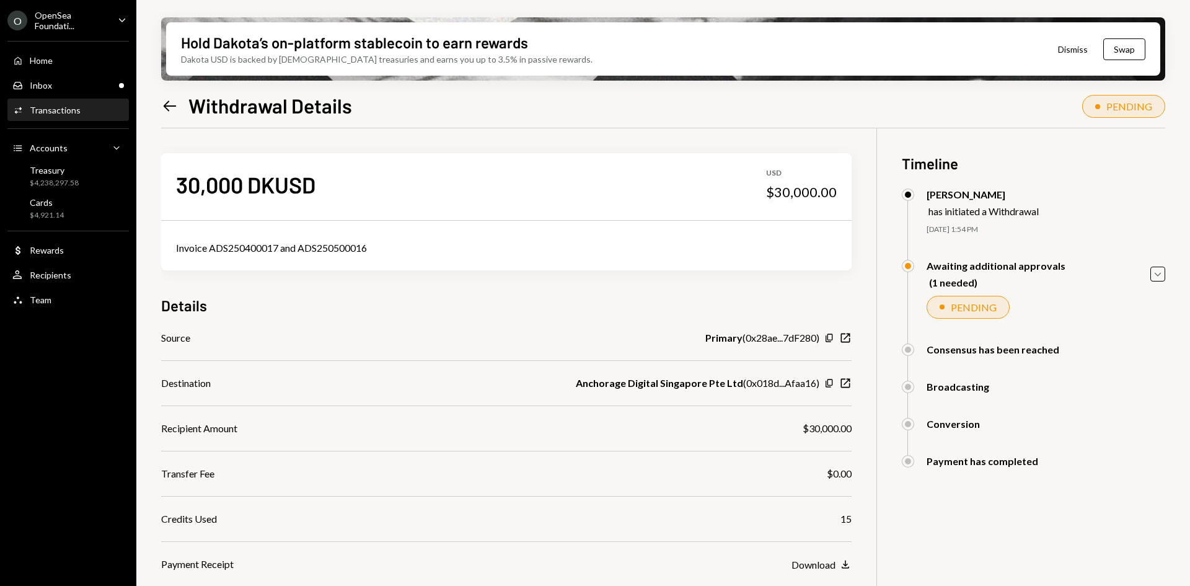
click at [171, 107] on icon "Left Arrow" at bounding box center [169, 105] width 17 height 17
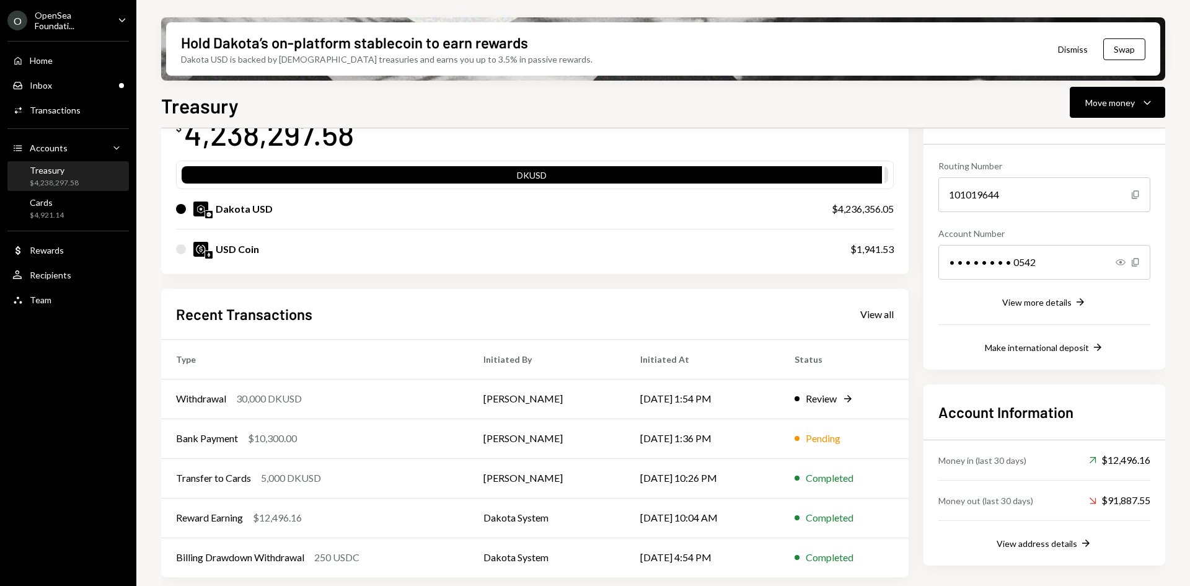
scroll to position [100, 0]
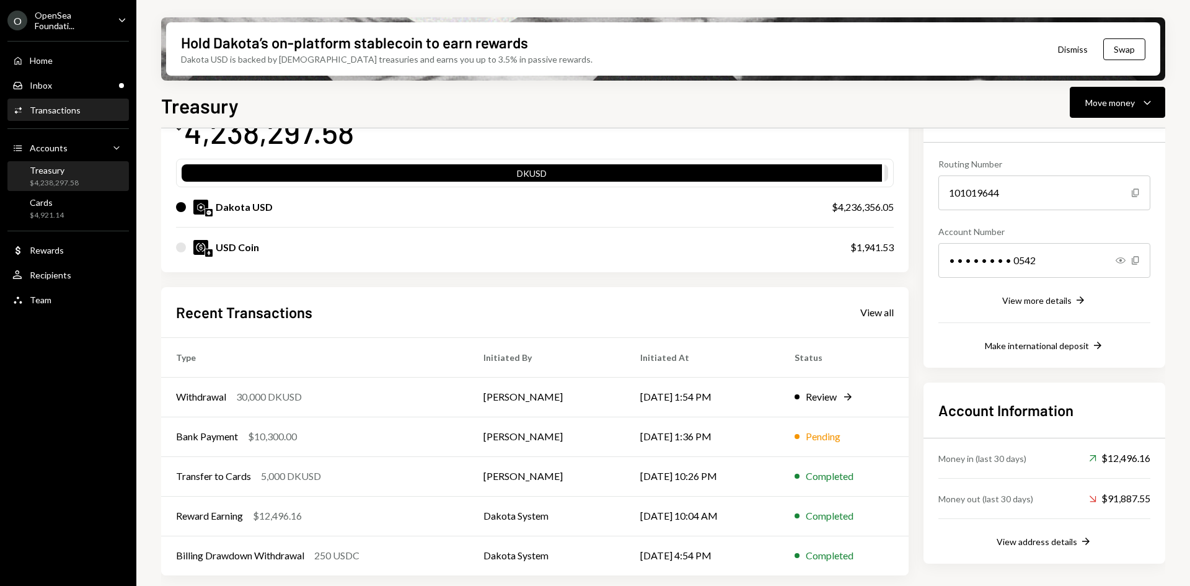
click at [77, 111] on div "Transactions" at bounding box center [55, 110] width 51 height 11
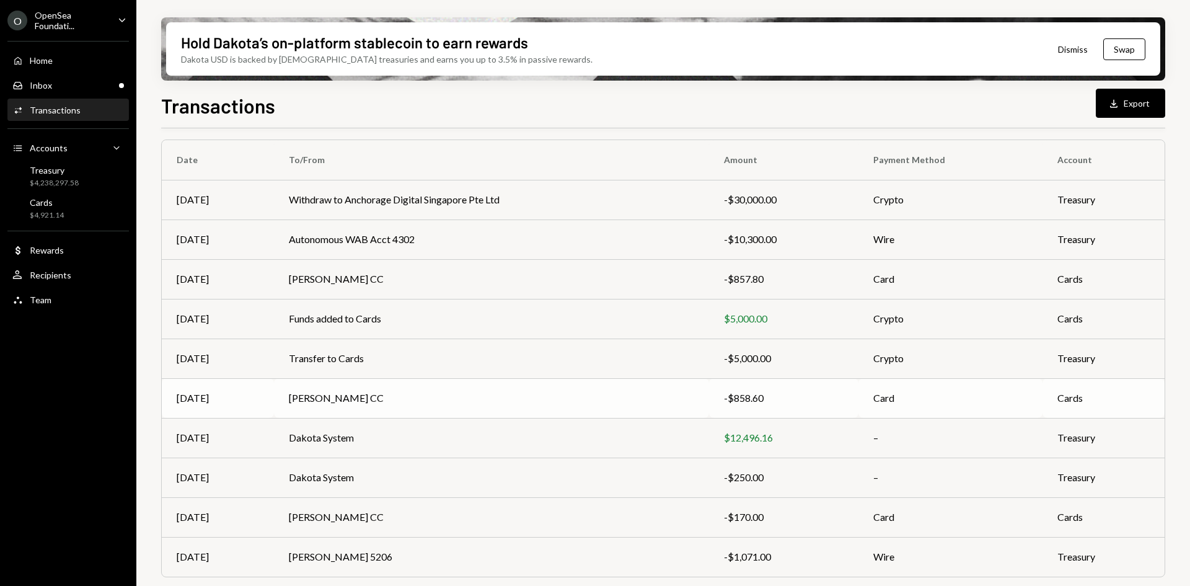
scroll to position [120, 0]
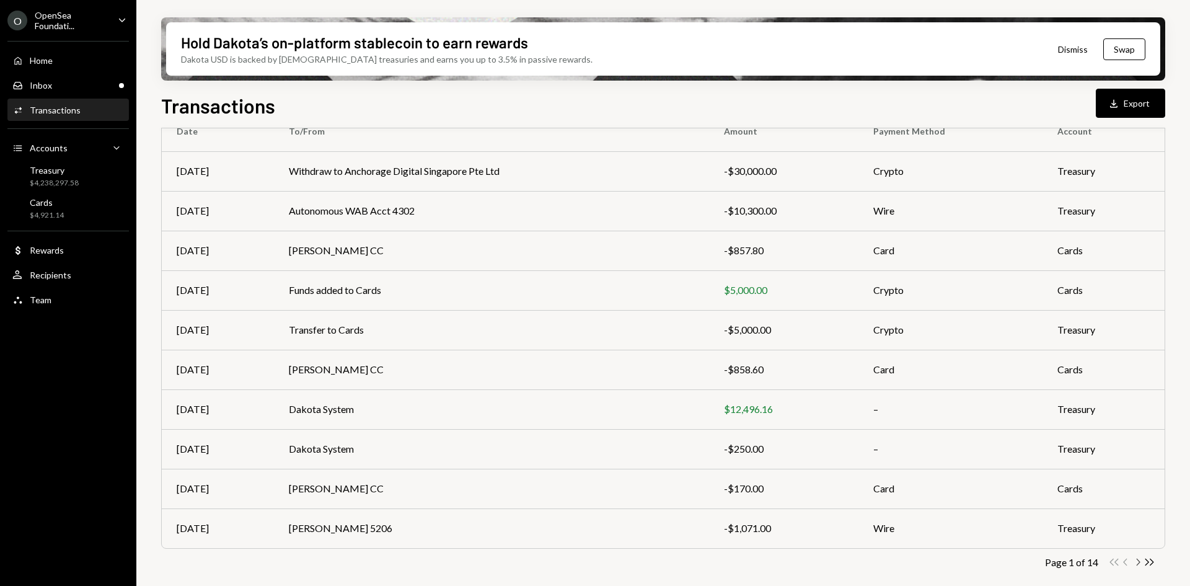
click at [1136, 562] on icon "Chevron Right" at bounding box center [1138, 562] width 12 height 12
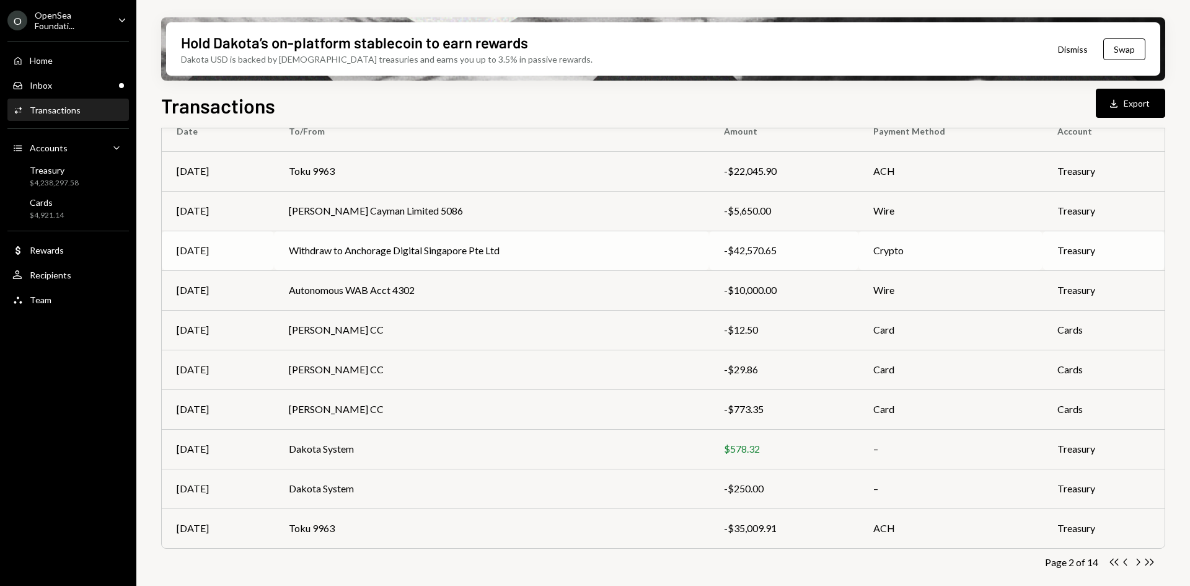
click at [465, 252] on td "Withdraw to Anchorage Digital Singapore Pte Ltd" at bounding box center [491, 251] width 435 height 40
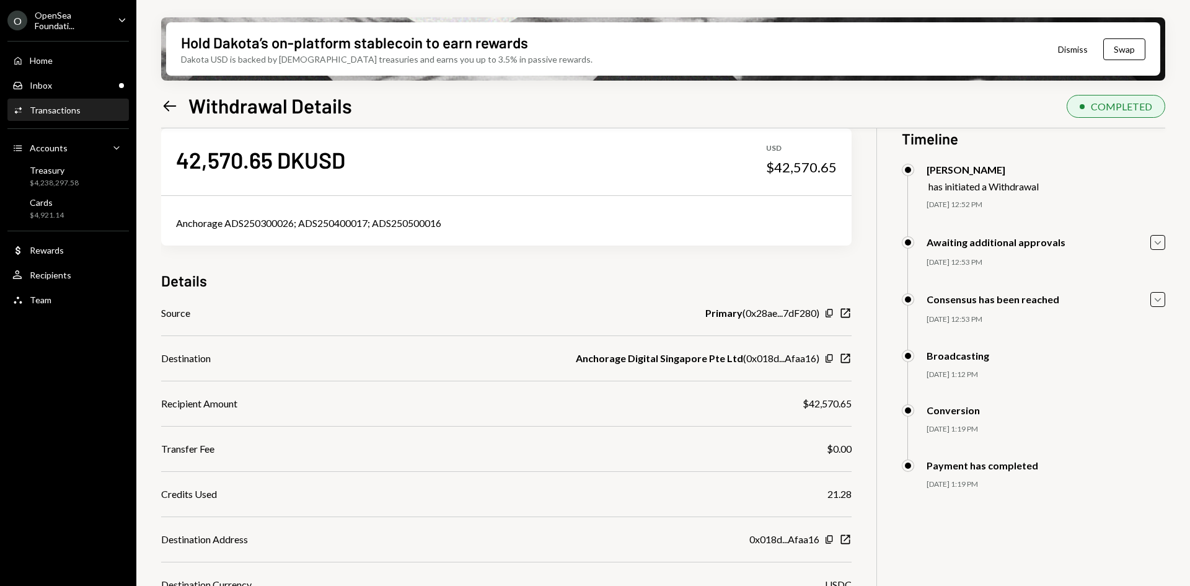
scroll to position [62, 0]
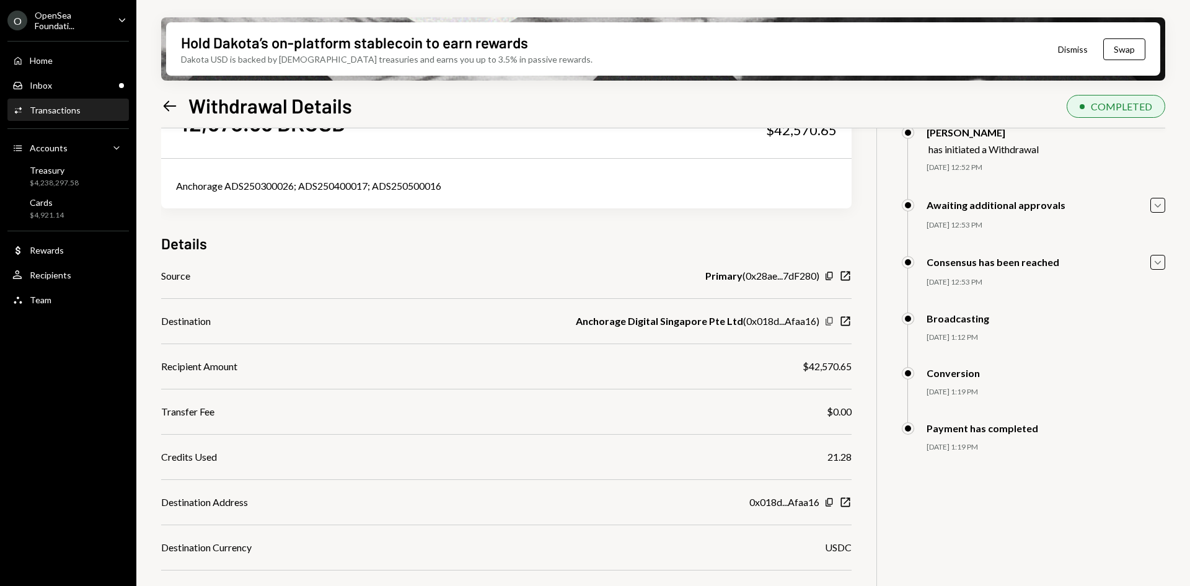
click at [829, 321] on icon "Copy" at bounding box center [829, 321] width 10 height 10
click at [58, 275] on div "Recipients" at bounding box center [51, 275] width 42 height 11
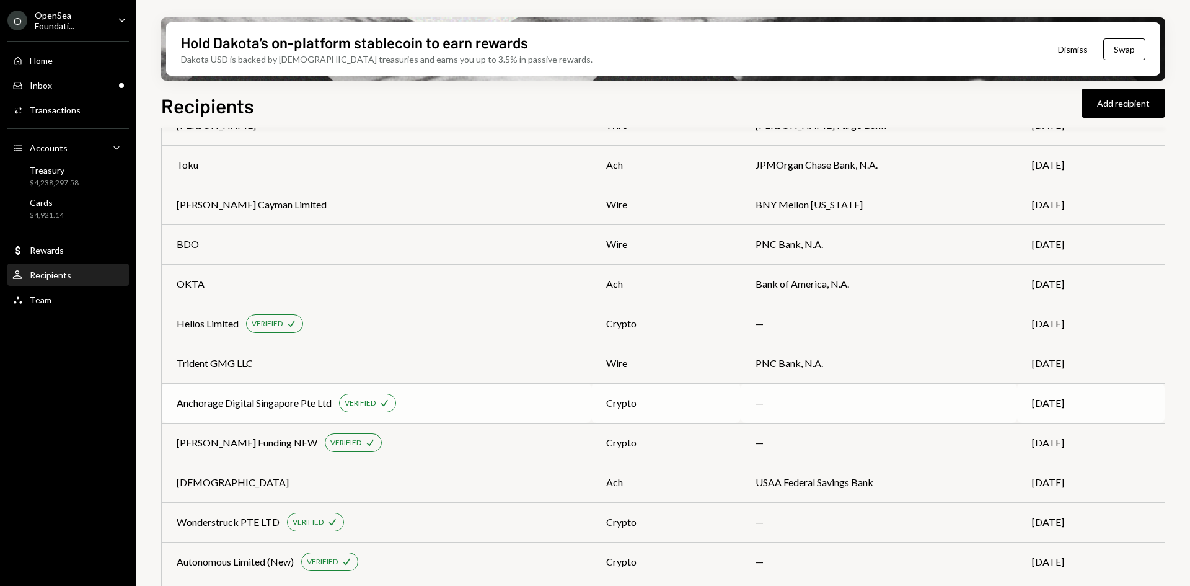
scroll to position [124, 0]
click at [281, 403] on div "Anchorage Digital Singapore Pte Ltd" at bounding box center [254, 401] width 155 height 15
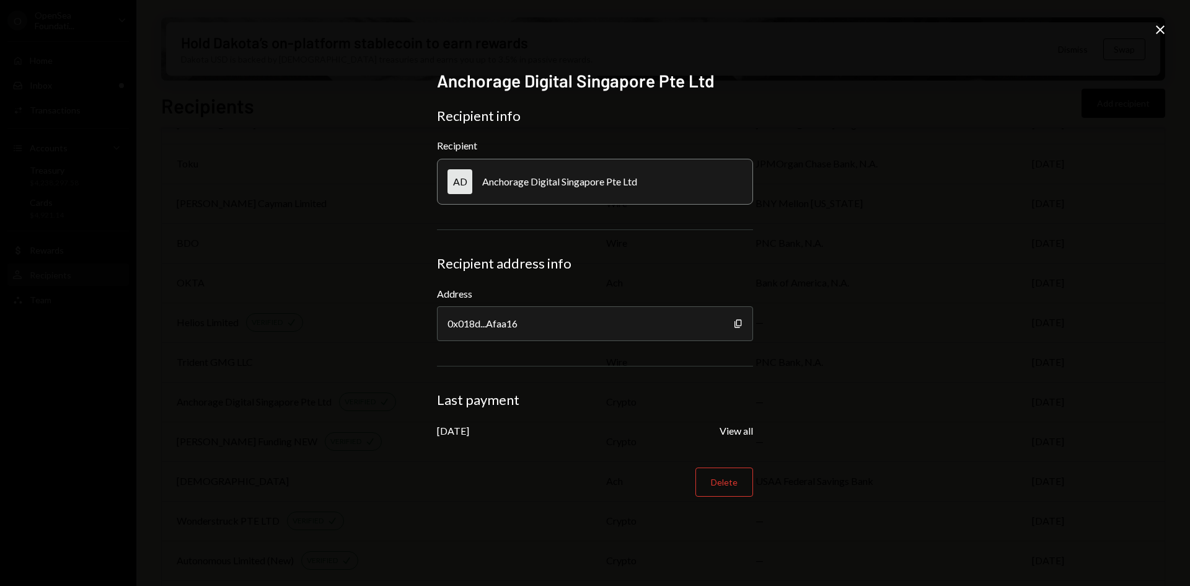
click at [1157, 27] on icon at bounding box center [1160, 29] width 9 height 9
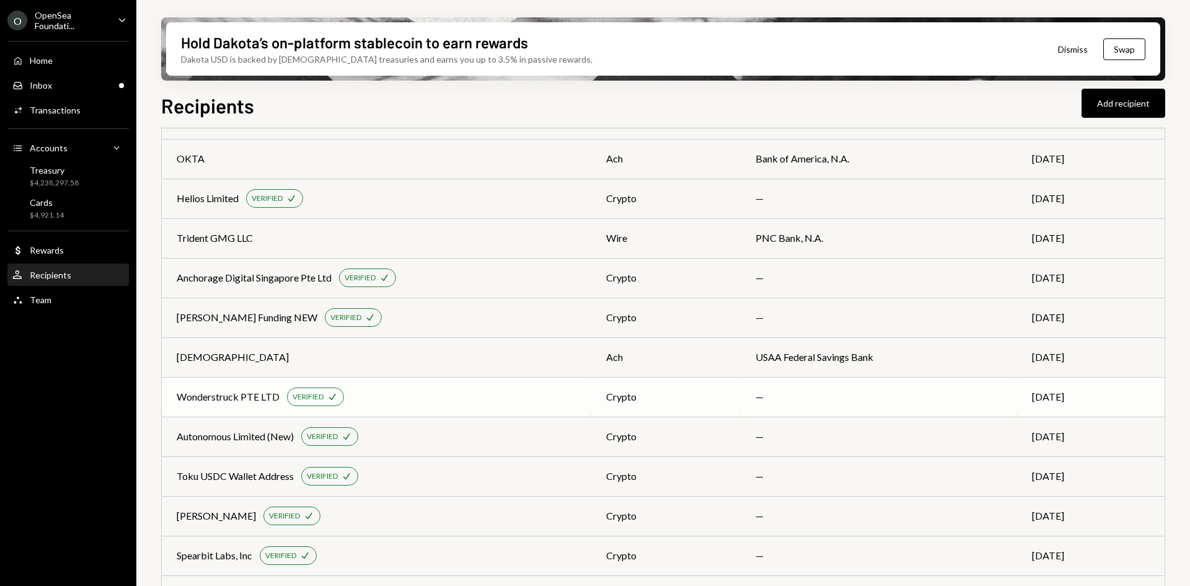
scroll to position [186, 0]
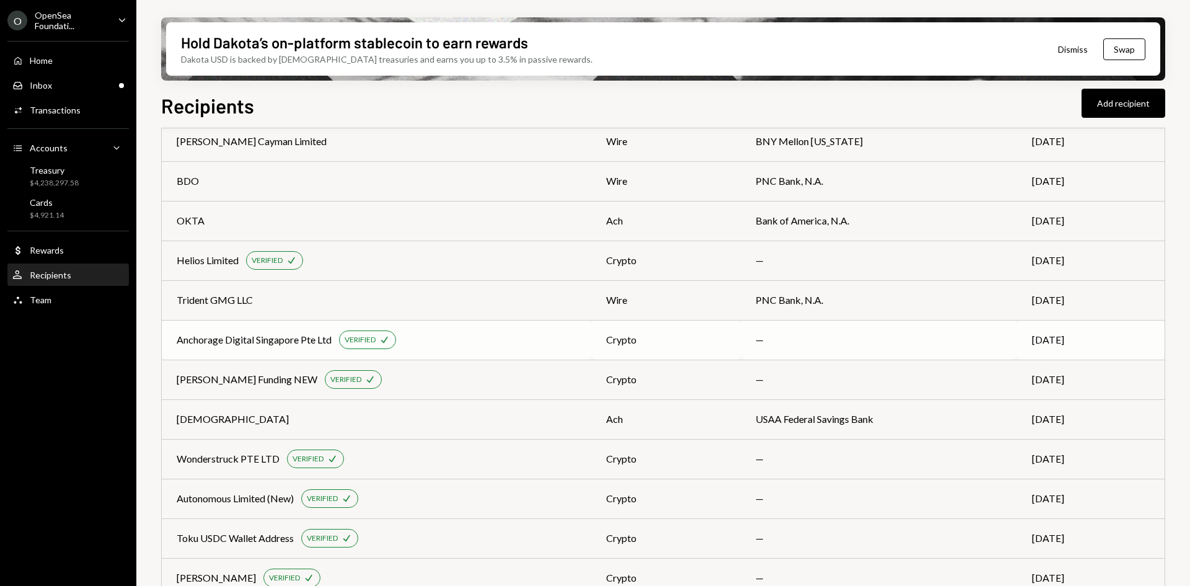
click at [463, 340] on div "Anchorage Digital Singapore Pte Ltd VERIFIED Check" at bounding box center [377, 339] width 400 height 19
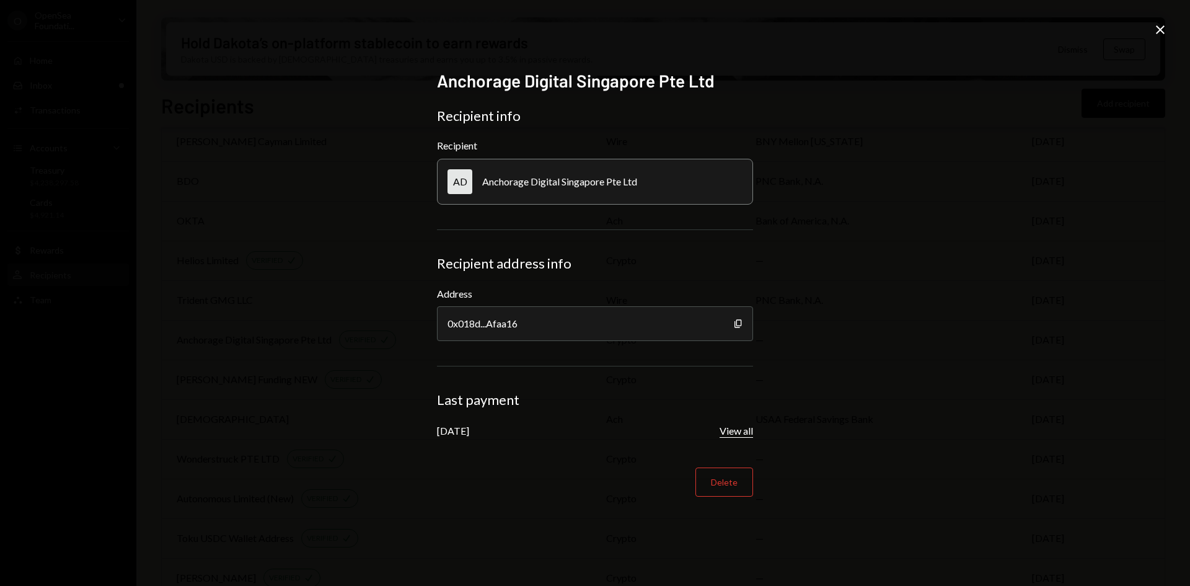
click at [739, 431] on button "View all" at bounding box center [736, 431] width 33 height 13
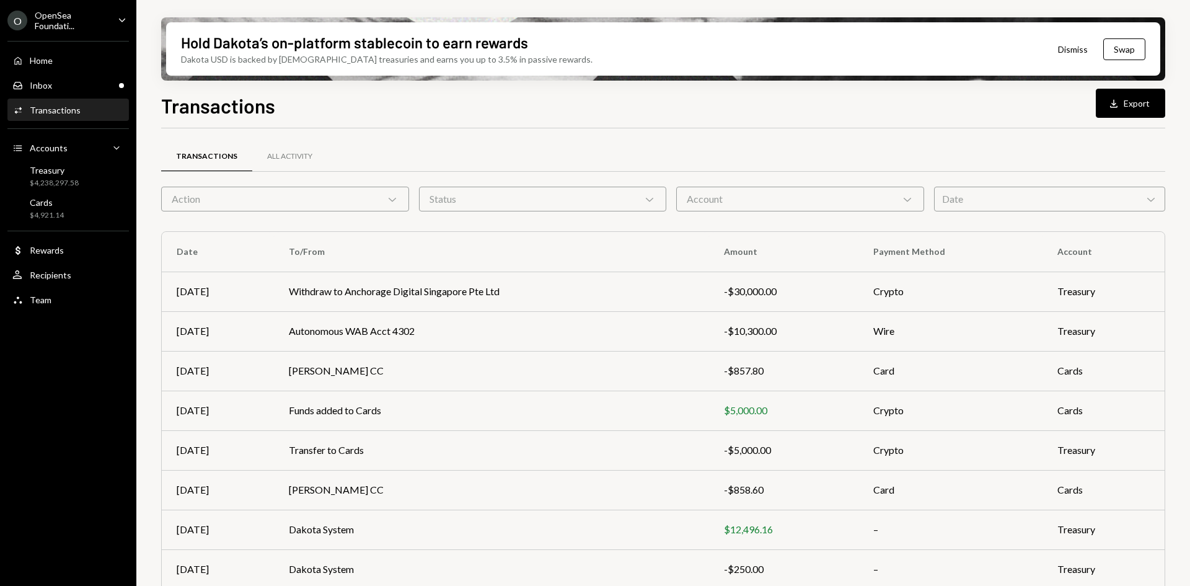
click at [63, 110] on div "Transactions" at bounding box center [55, 110] width 51 height 11
click at [68, 182] on div "$4,238,297.58" at bounding box center [54, 183] width 49 height 11
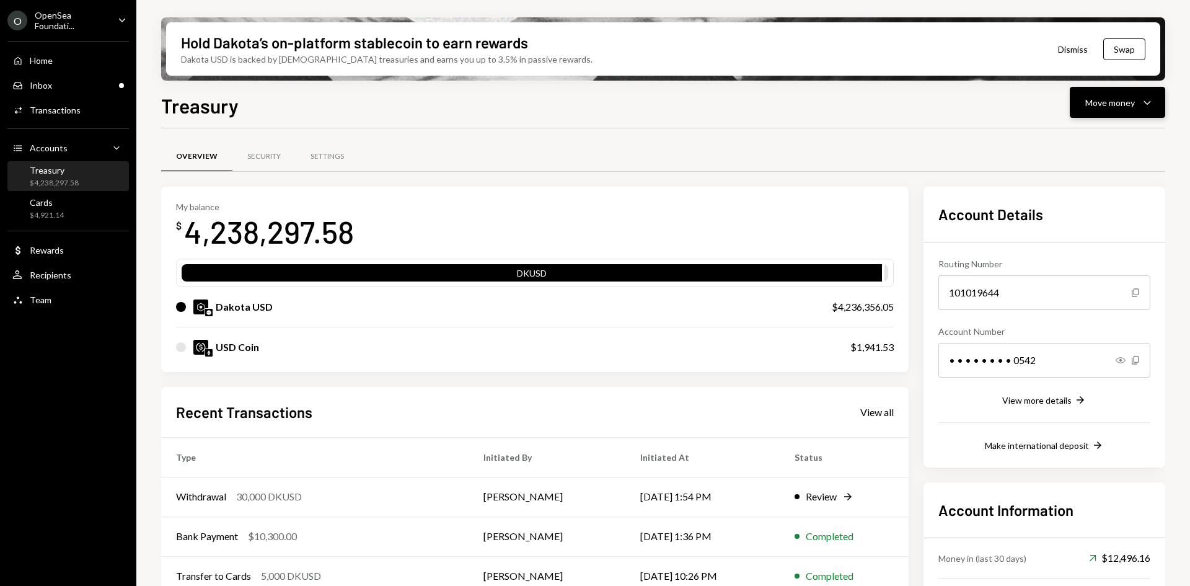
click at [1129, 100] on div "Move money" at bounding box center [1110, 102] width 50 height 13
click at [1083, 148] on div "Withdraw Send" at bounding box center [1098, 140] width 124 height 28
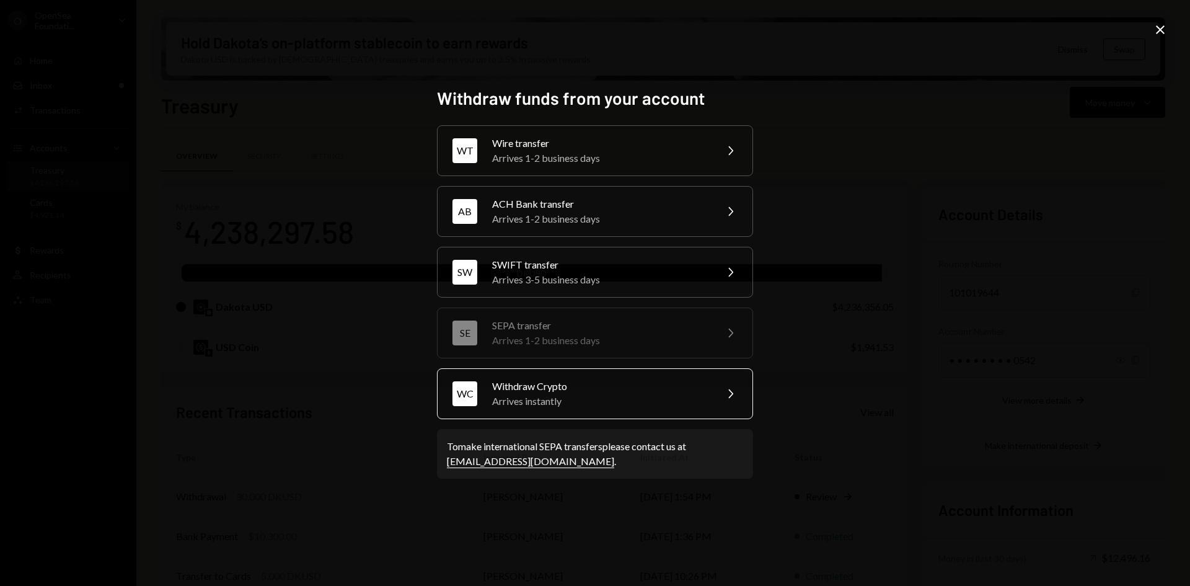
click at [591, 400] on div "Arrives instantly" at bounding box center [600, 401] width 216 height 15
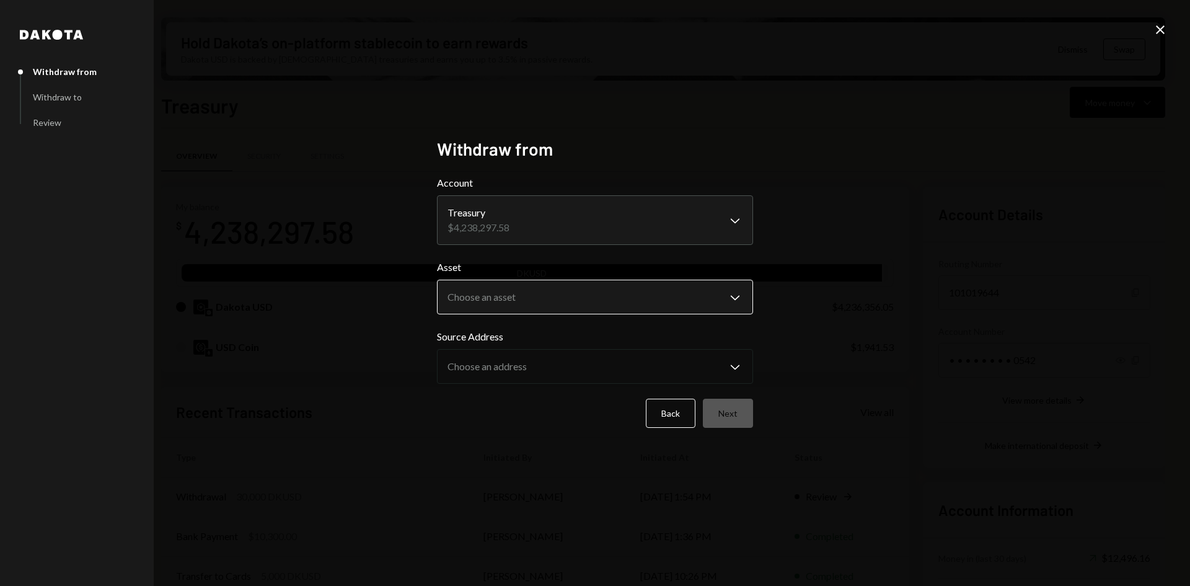
click at [547, 304] on body "O OpenSea Foundati... Caret Down Home Home Inbox Inbox Activities Transactions …" at bounding box center [595, 293] width 1190 height 586
select select "*****"
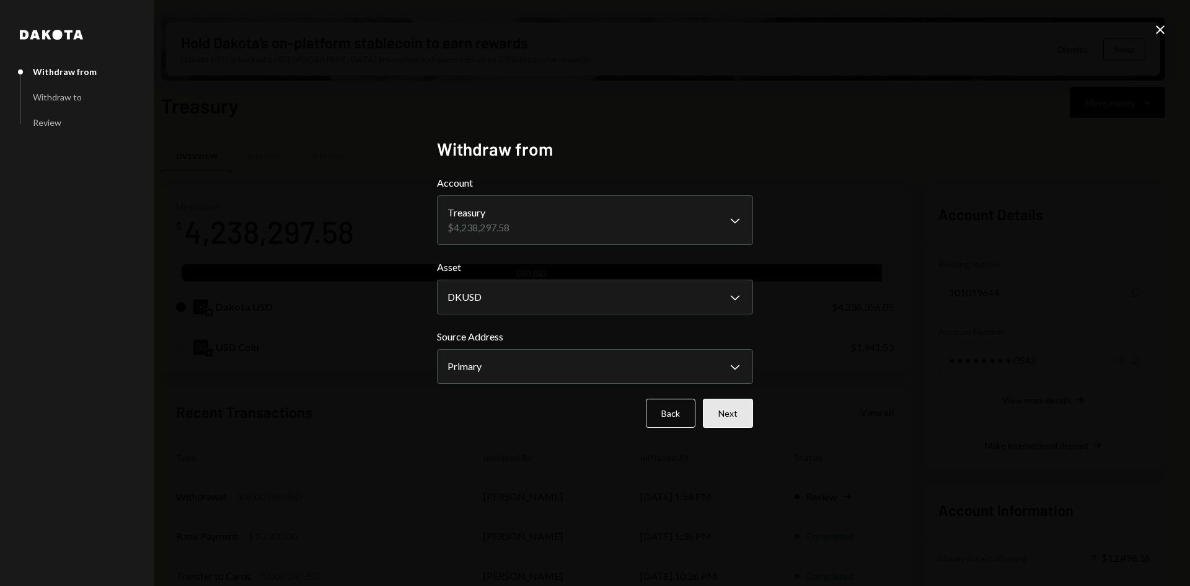
click at [720, 410] on button "Next" at bounding box center [728, 413] width 50 height 29
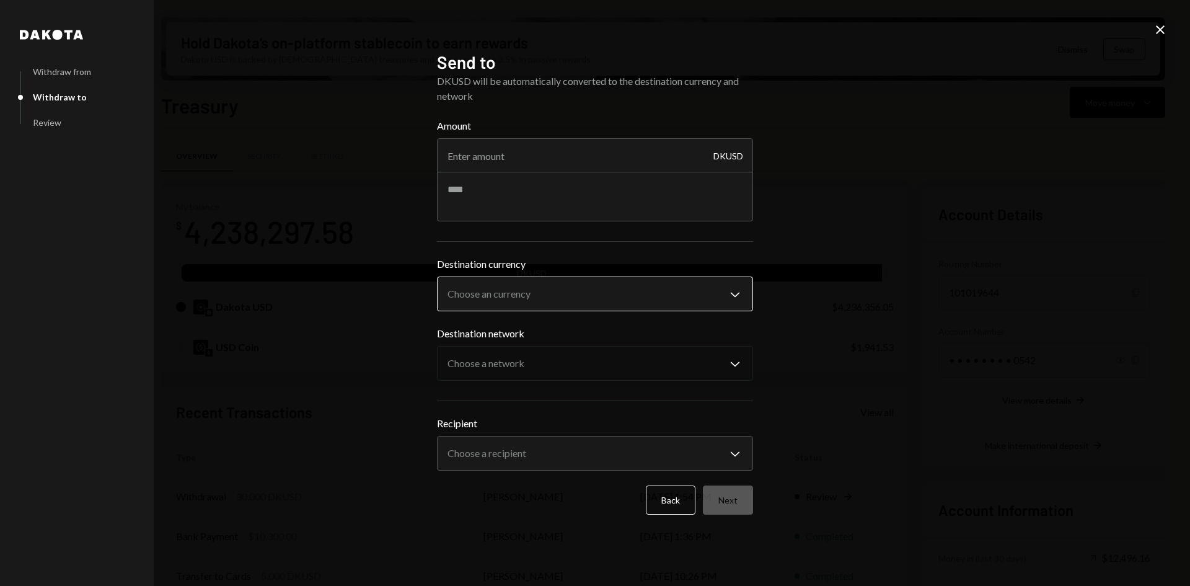
click at [543, 292] on body "O OpenSea Foundati... Caret Down Home Home Inbox Inbox Activities Transactions …" at bounding box center [595, 293] width 1190 height 586
click at [891, 334] on div "**********" at bounding box center [595, 293] width 1190 height 586
click at [609, 288] on body "O OpenSea Foundati... Caret Down Home Home Inbox Inbox Activities Transactions …" at bounding box center [595, 293] width 1190 height 586
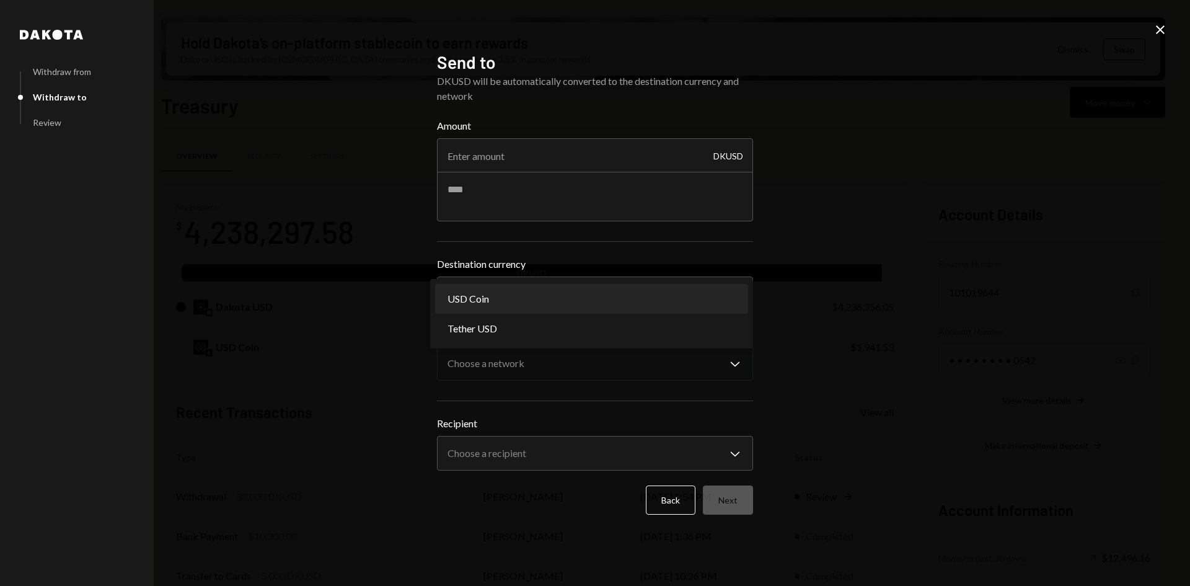
select select "****"
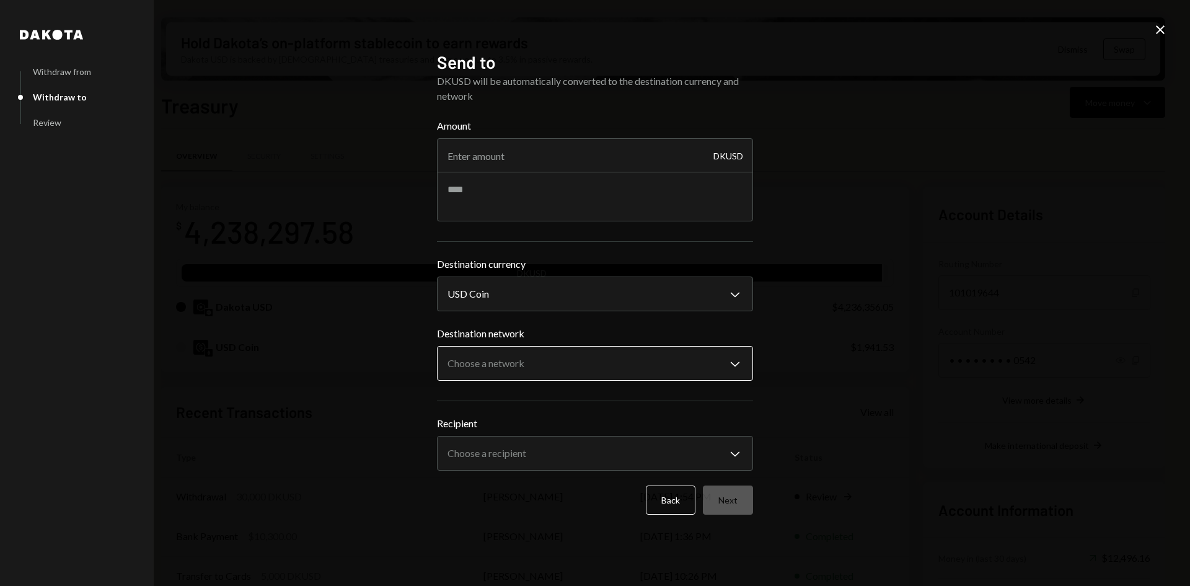
click at [632, 358] on body "O OpenSea Foundati... Caret Down Home Home Inbox Inbox Activities Transactions …" at bounding box center [595, 293] width 1190 height 586
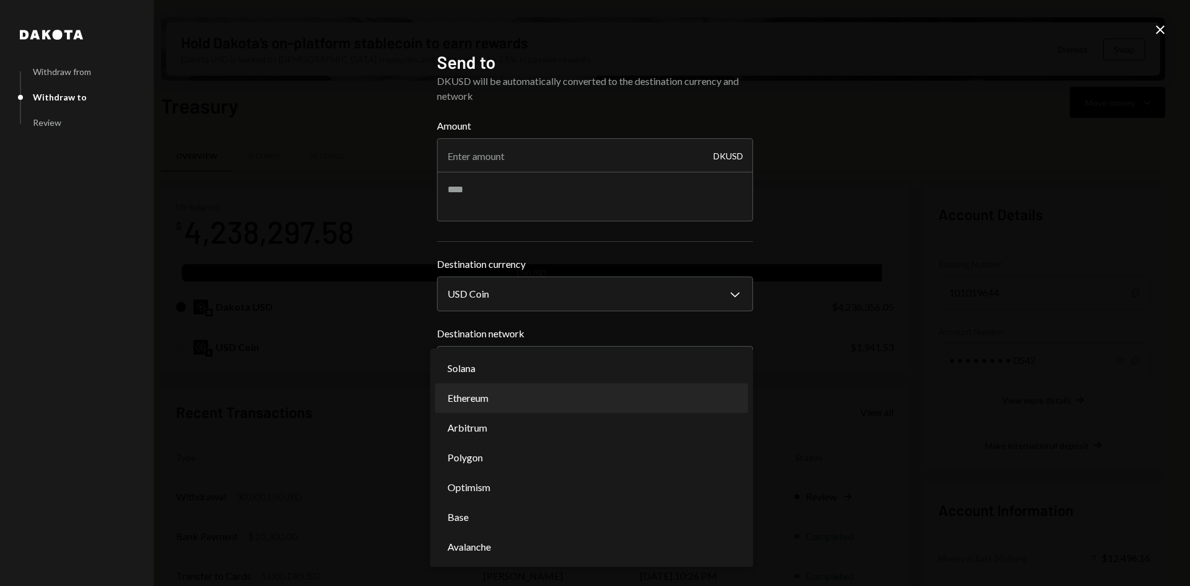
select select "**********"
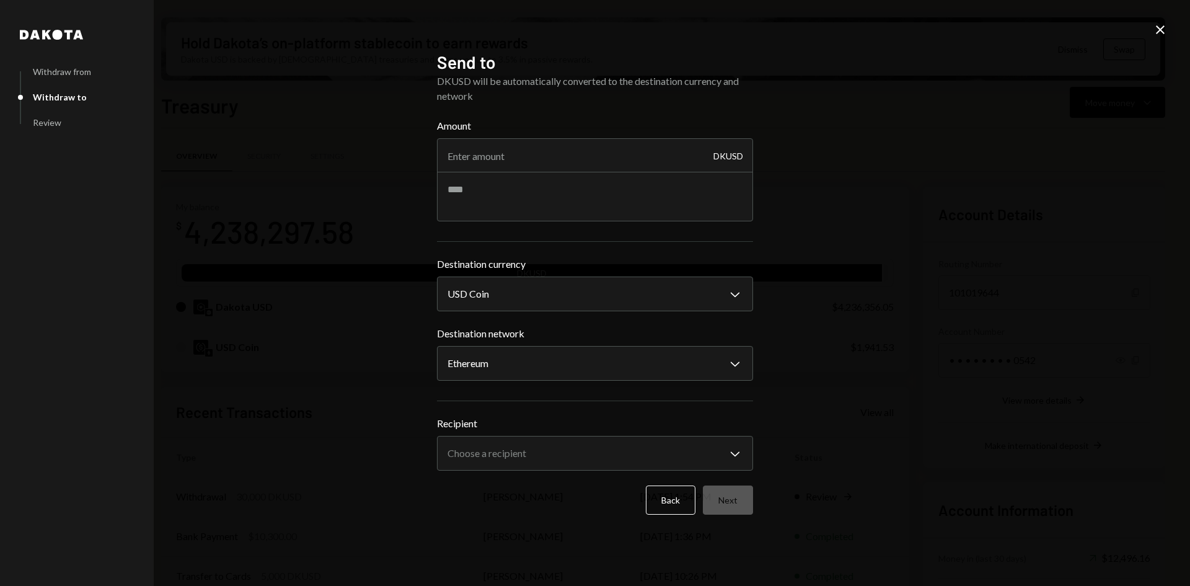
click at [814, 371] on div "**********" at bounding box center [595, 293] width 1190 height 586
click at [1157, 26] on icon at bounding box center [1160, 29] width 9 height 9
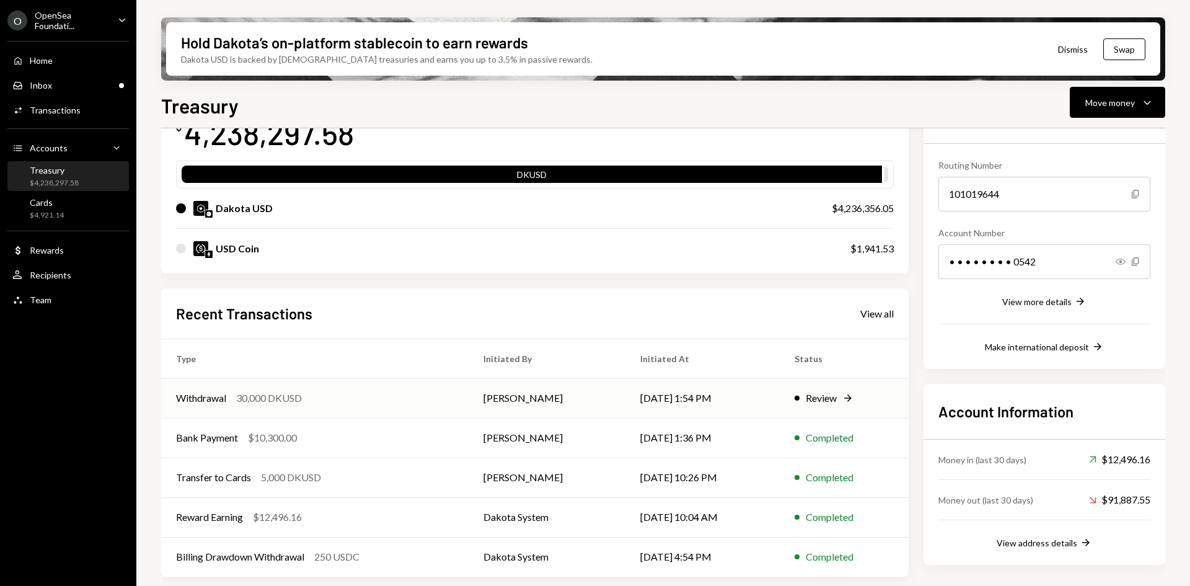
scroll to position [100, 0]
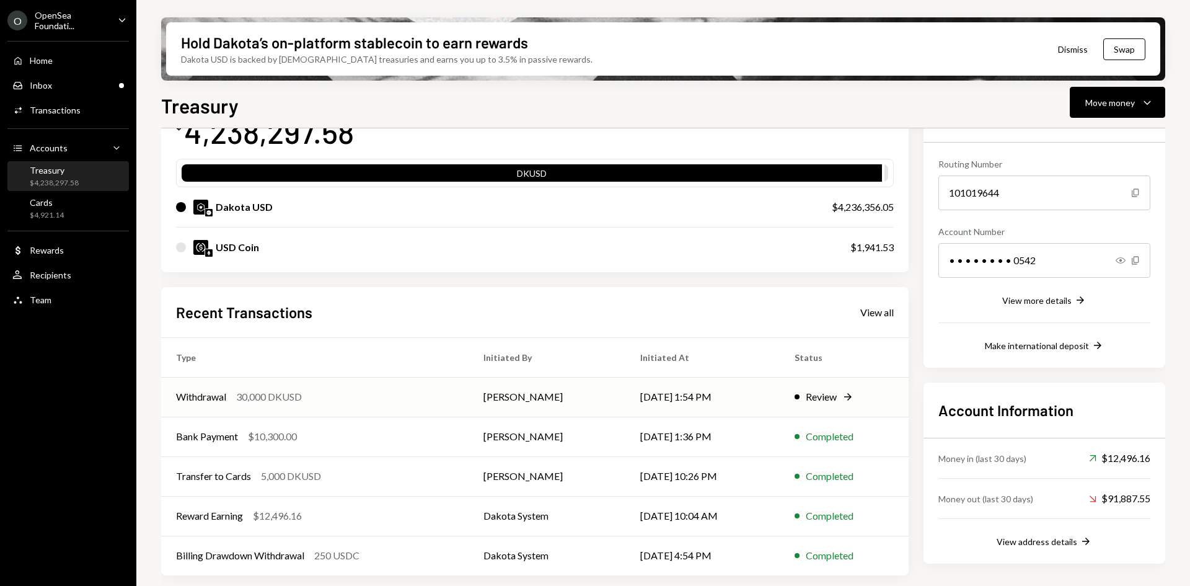
click at [379, 394] on div "Withdrawal 30,000 DKUSD" at bounding box center [315, 396] width 278 height 15
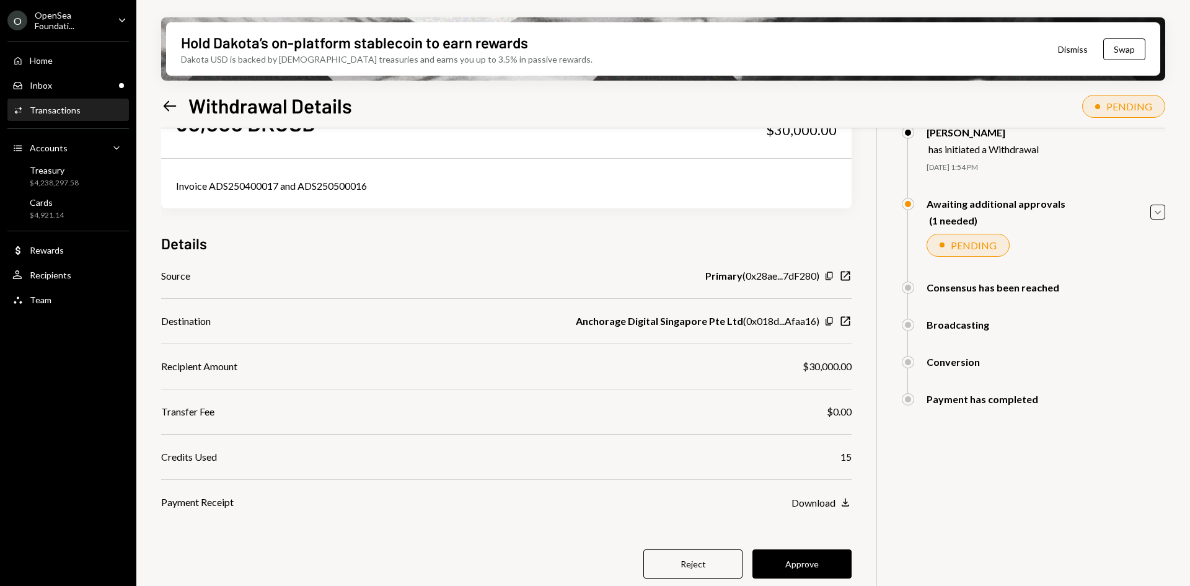
scroll to position [99, 0]
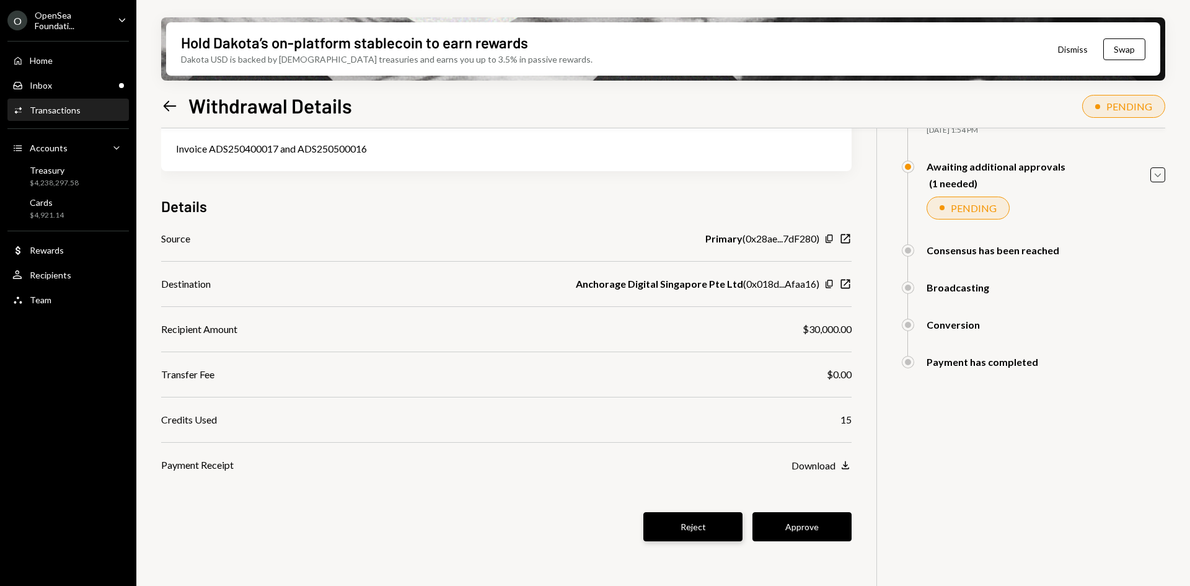
click at [691, 529] on button "Reject" at bounding box center [692, 526] width 99 height 29
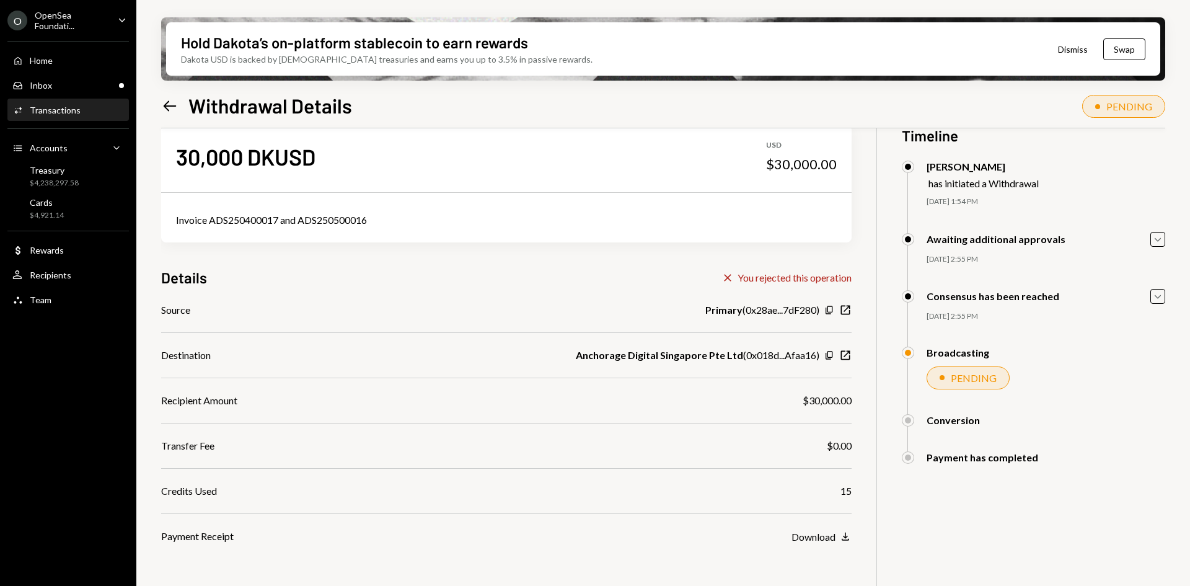
scroll to position [0, 0]
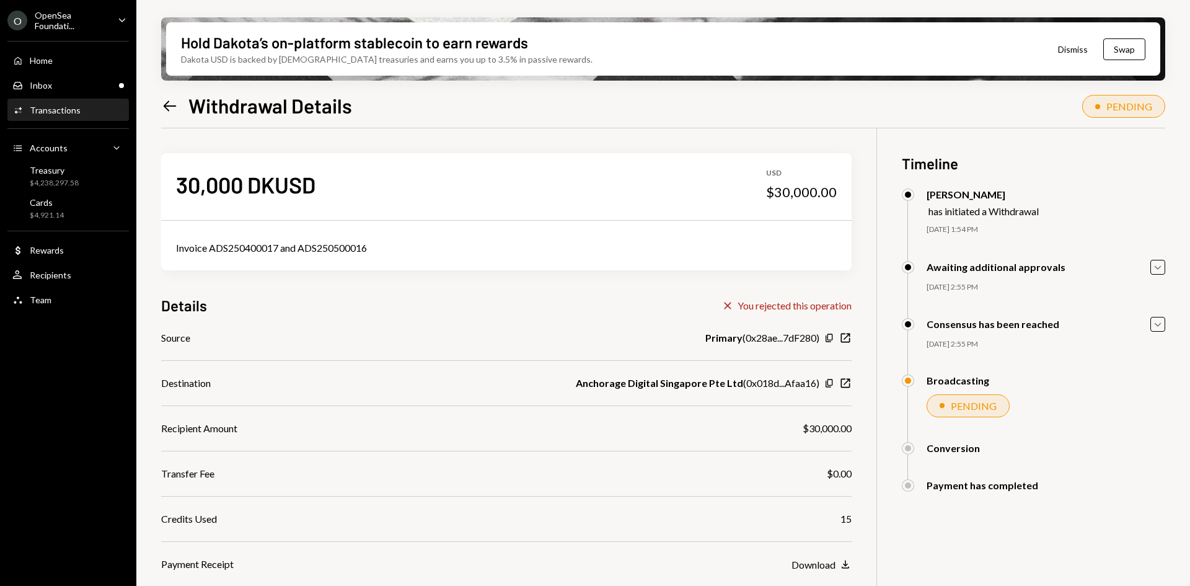
click at [162, 107] on icon "Left Arrow" at bounding box center [169, 105] width 17 height 17
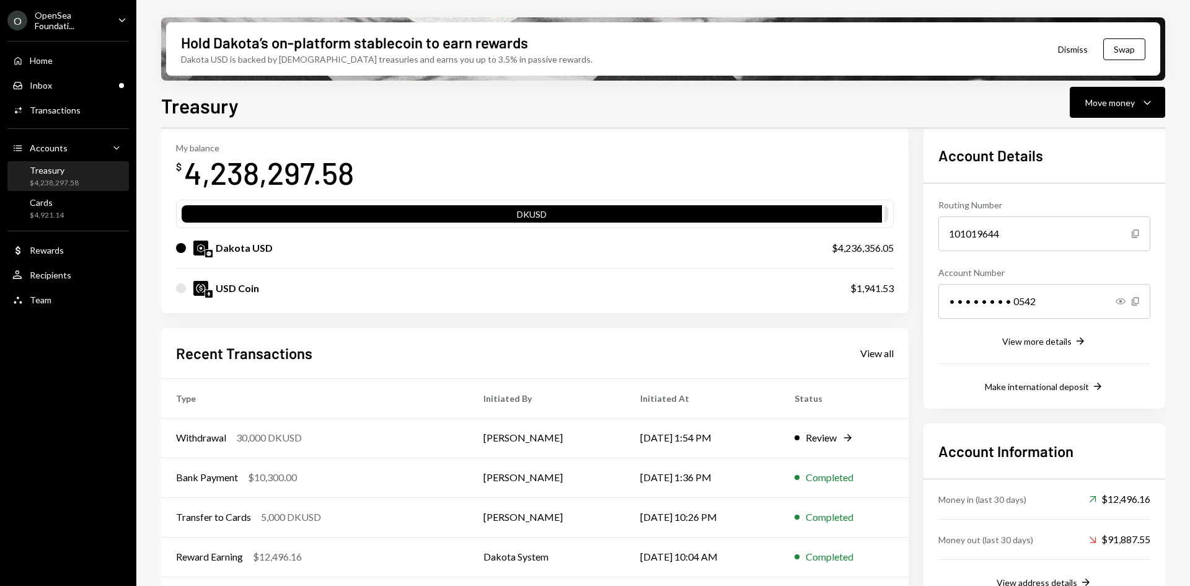
scroll to position [100, 0]
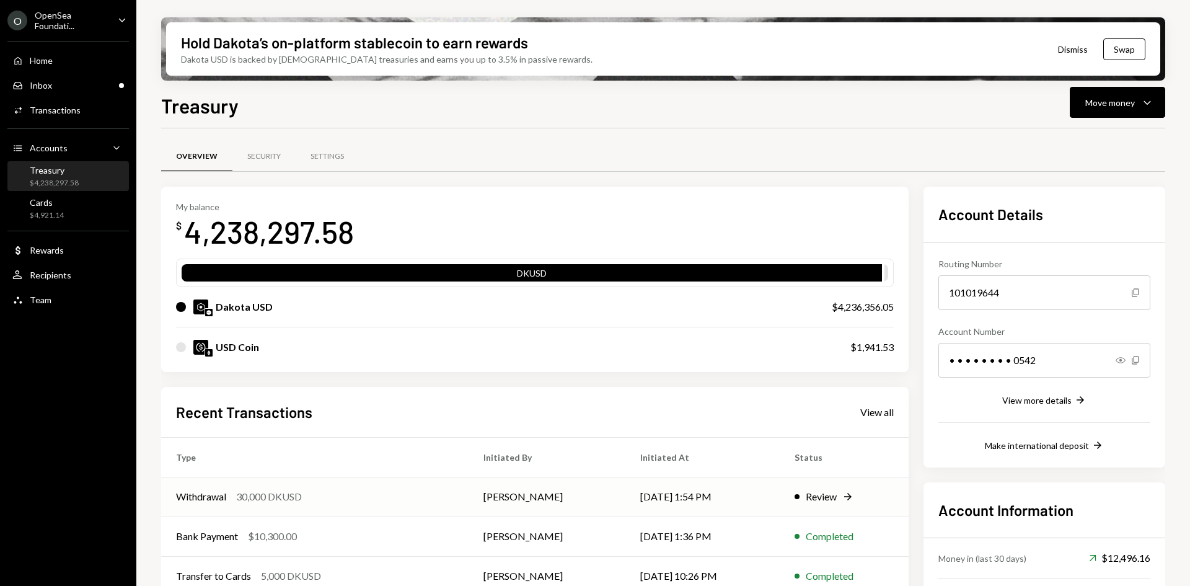
click at [525, 502] on td "[PERSON_NAME]" at bounding box center [547, 497] width 157 height 40
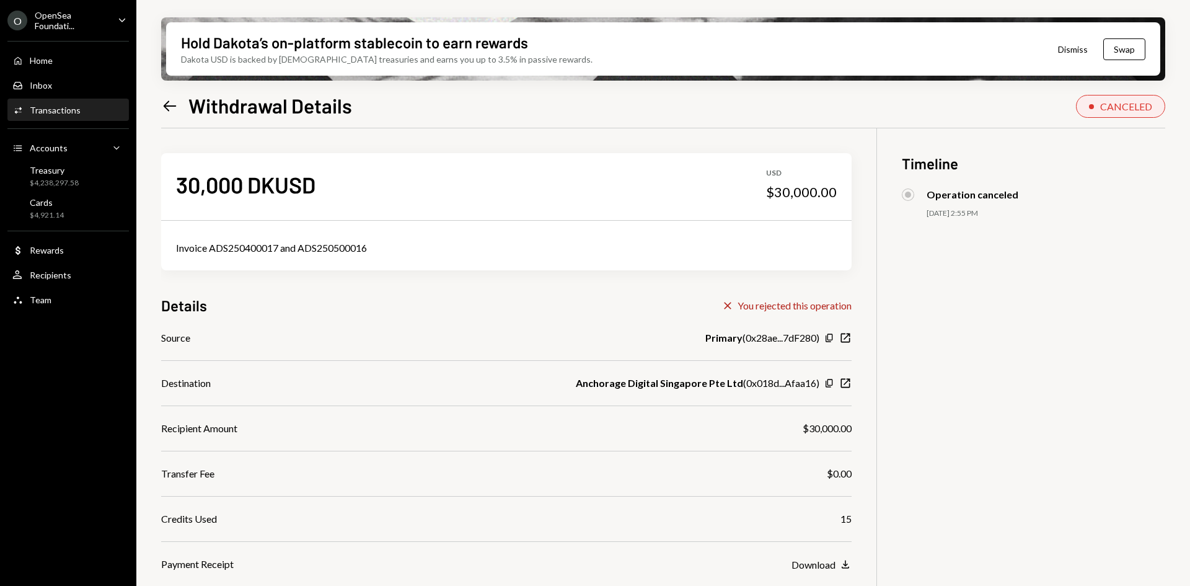
click at [174, 106] on icon at bounding box center [170, 105] width 13 height 11
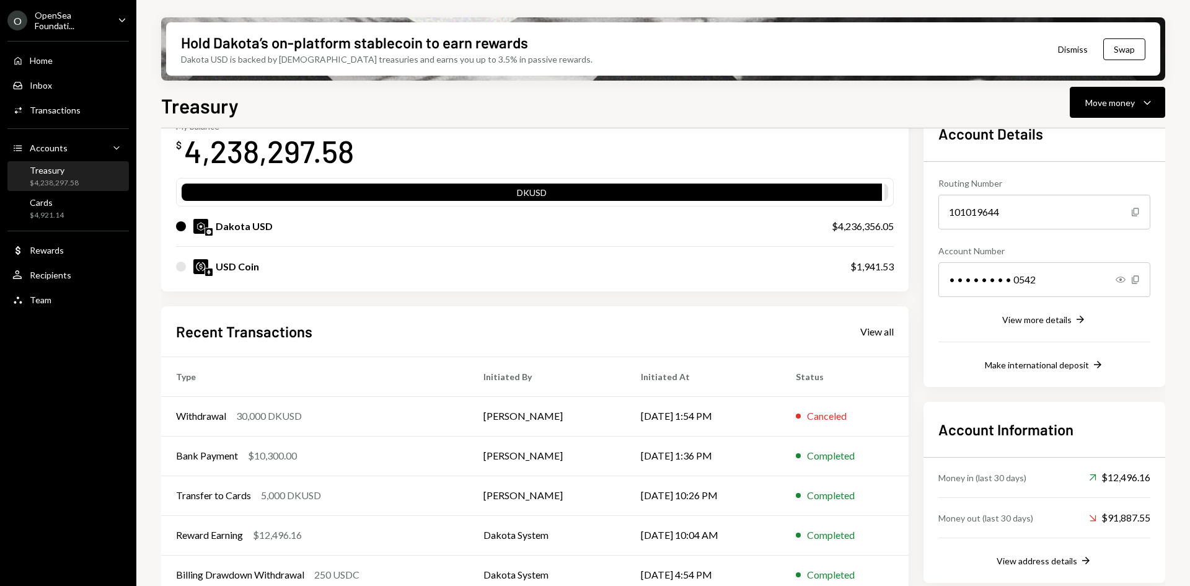
scroll to position [100, 0]
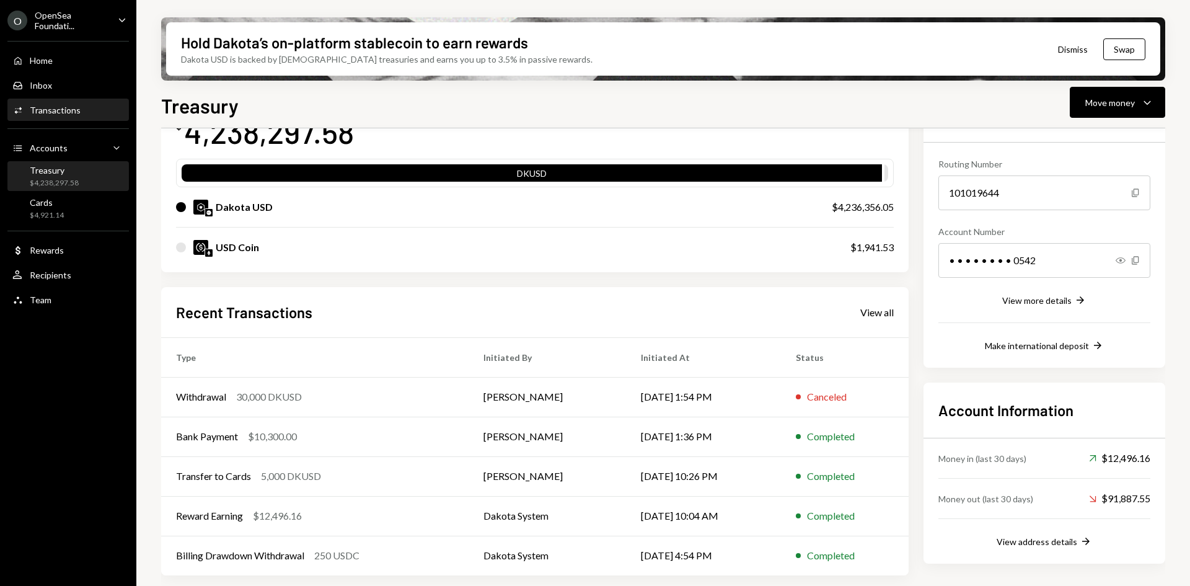
click at [71, 117] on div "Activities Transactions" at bounding box center [68, 110] width 112 height 21
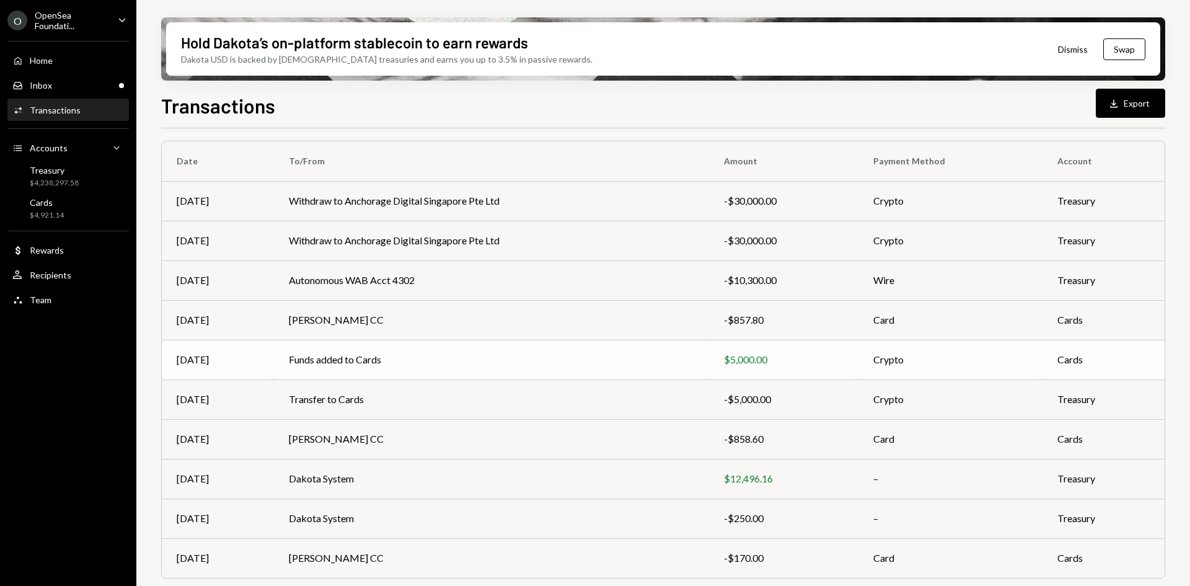
scroll to position [120, 0]
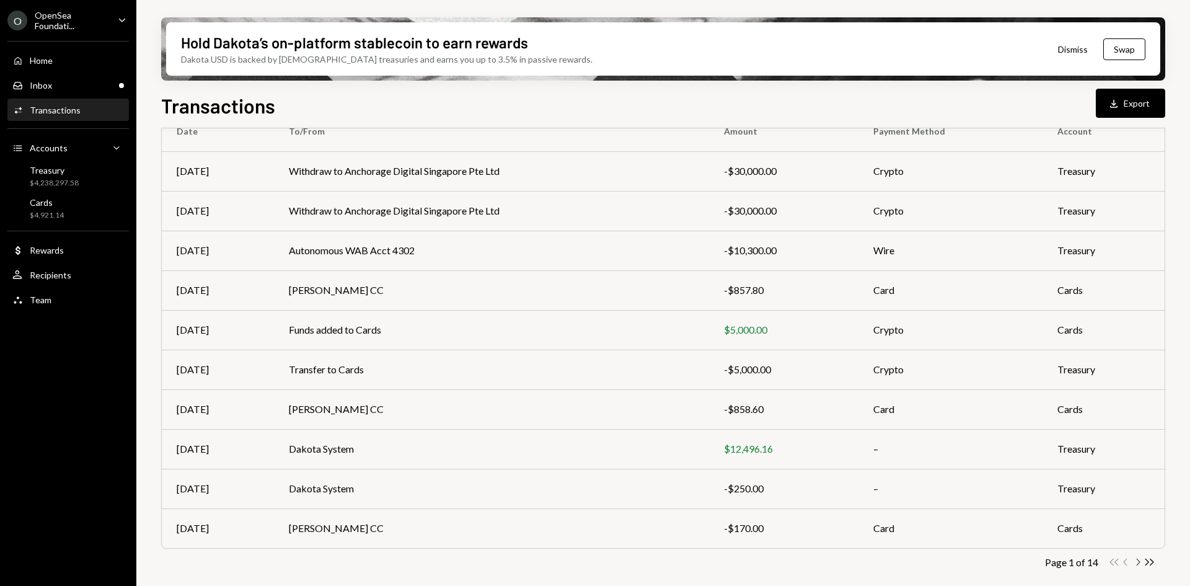
click at [1139, 564] on icon "Chevron Right" at bounding box center [1138, 562] width 12 height 12
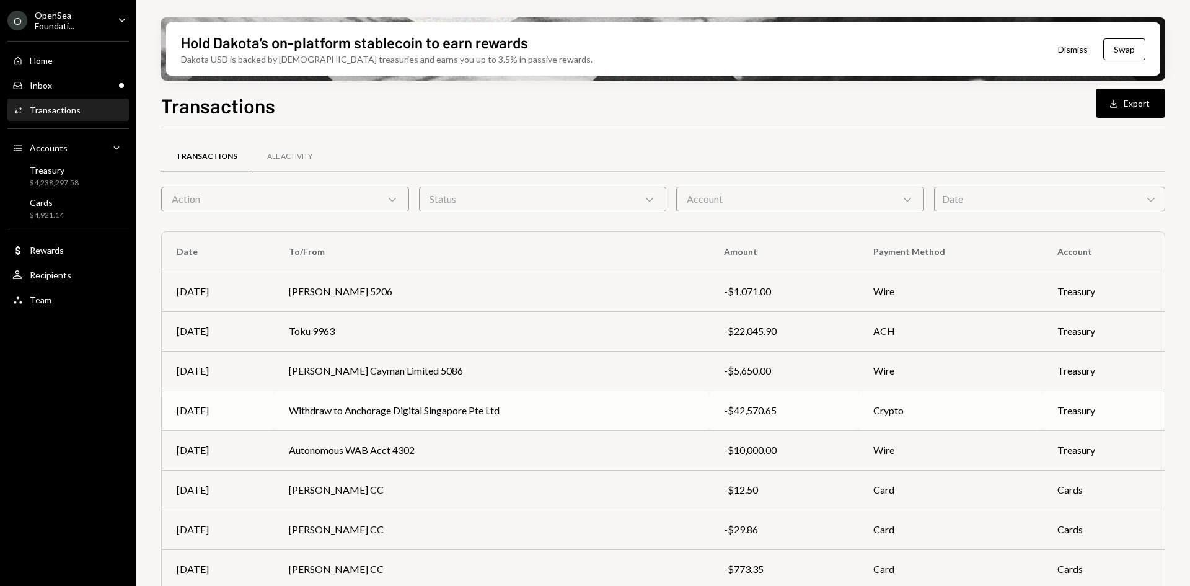
click at [487, 409] on td "Withdraw to Anchorage Digital Singapore Pte Ltd" at bounding box center [491, 410] width 435 height 40
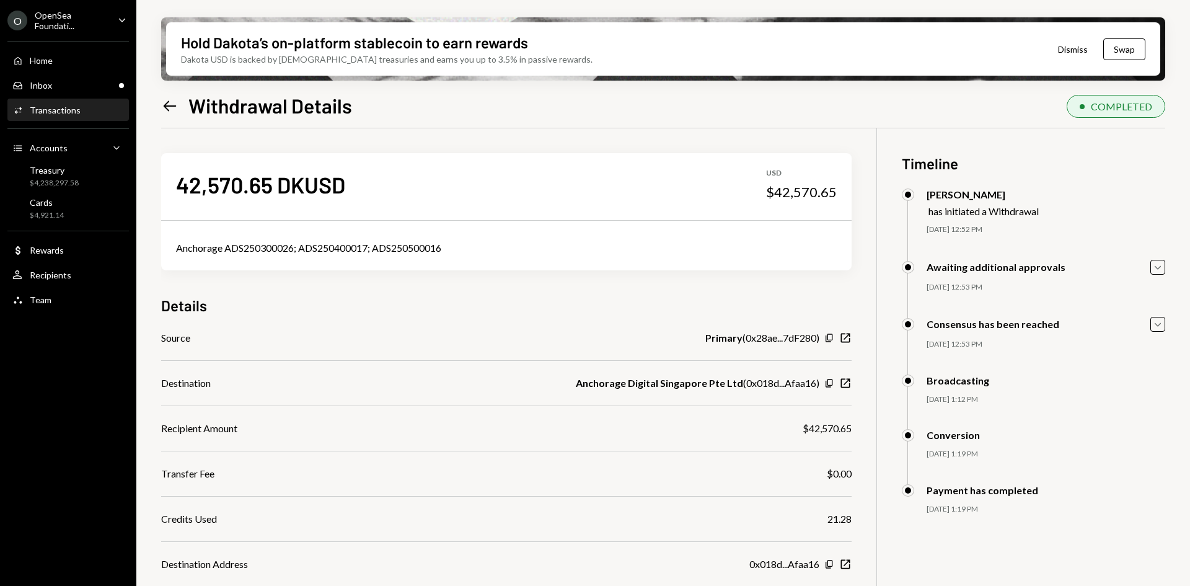
click at [167, 105] on icon "Left Arrow" at bounding box center [169, 105] width 17 height 17
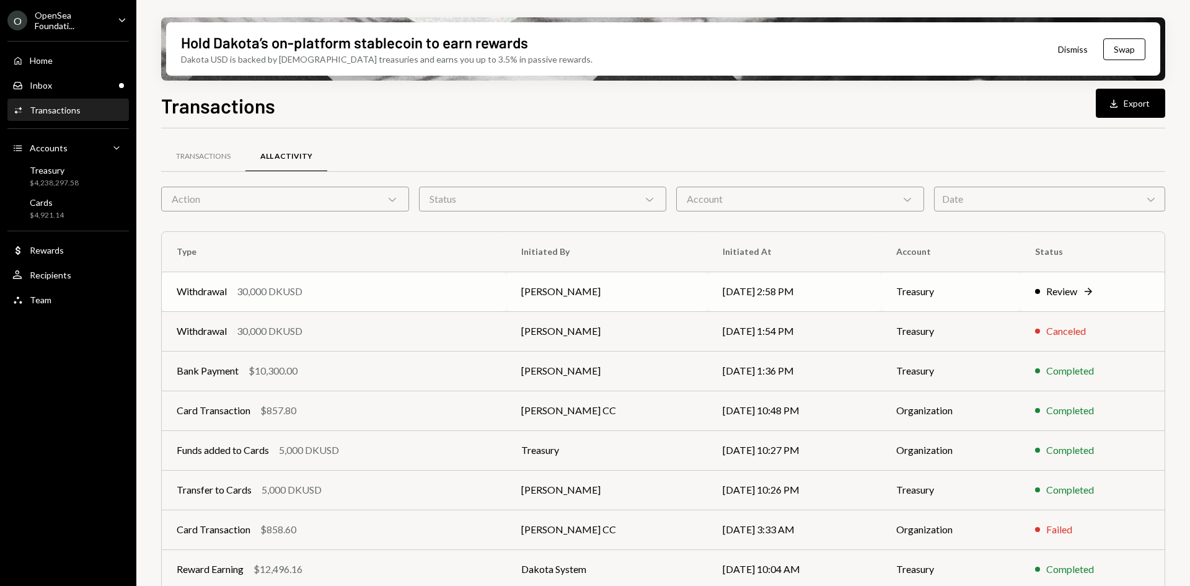
click at [323, 290] on div "Withdrawal 30,000 DKUSD" at bounding box center [334, 291] width 315 height 15
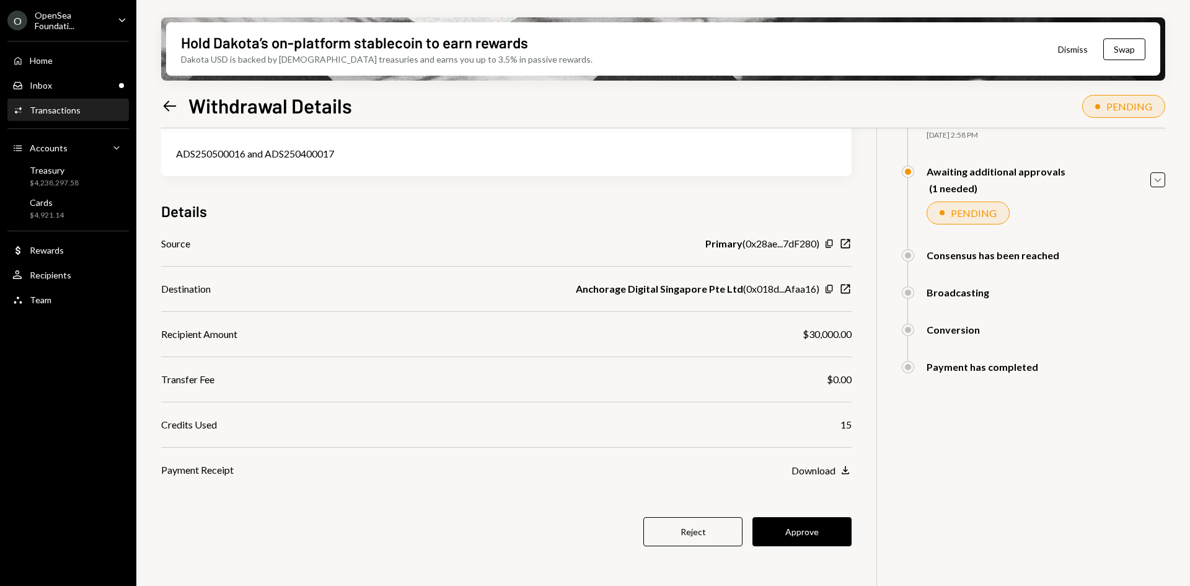
scroll to position [99, 0]
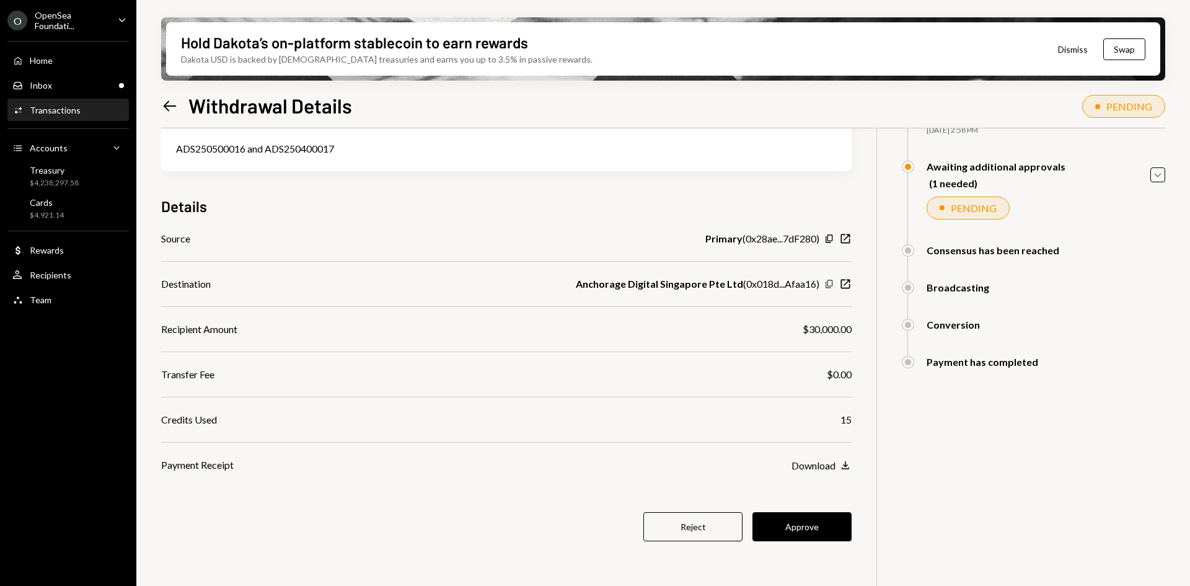
click at [830, 285] on icon "Copy" at bounding box center [829, 284] width 10 height 10
drag, startPoint x: 829, startPoint y: 283, endPoint x: 829, endPoint y: 291, distance: 8.7
click at [829, 283] on icon "Copy" at bounding box center [829, 284] width 10 height 10
click at [779, 522] on button "Approve" at bounding box center [801, 526] width 99 height 29
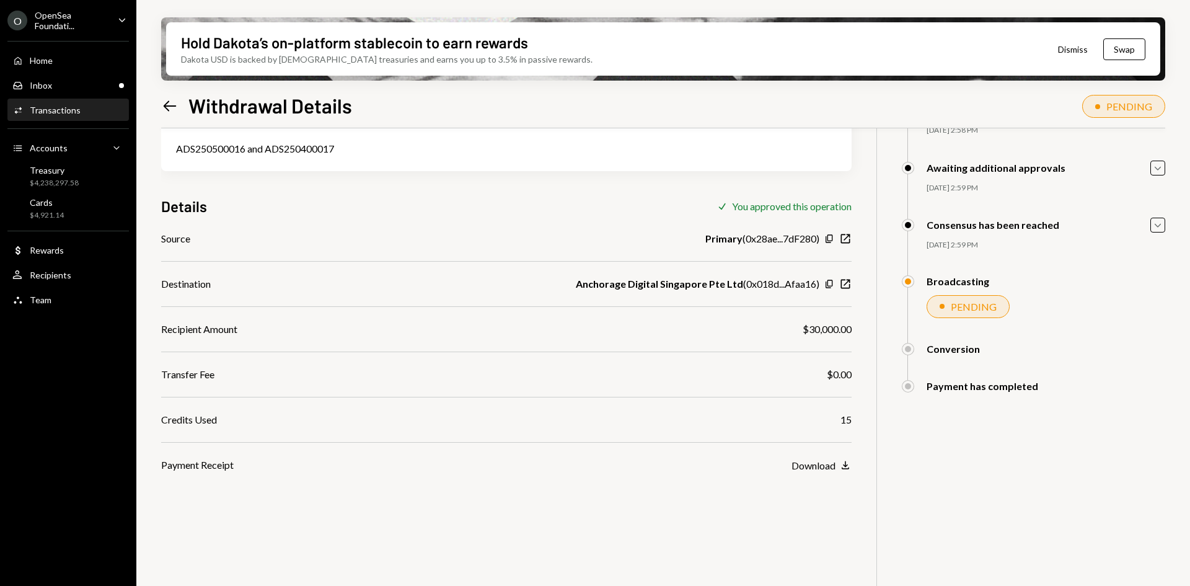
click at [171, 106] on icon at bounding box center [170, 105] width 13 height 11
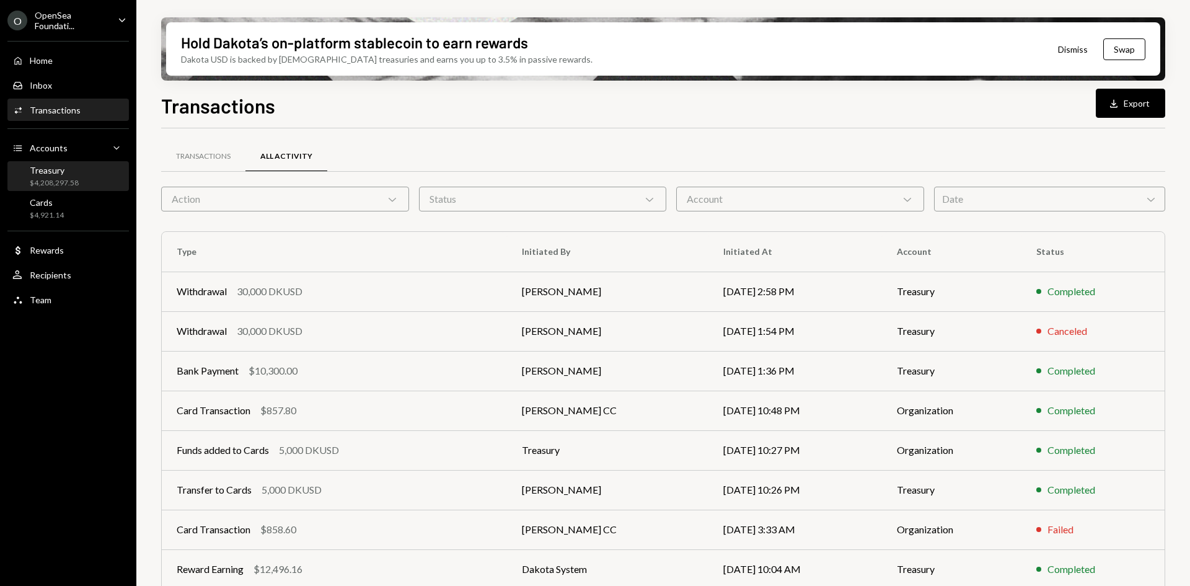
click at [68, 175] on div "Treasury" at bounding box center [54, 170] width 49 height 11
